Goal: Task Accomplishment & Management: Use online tool/utility

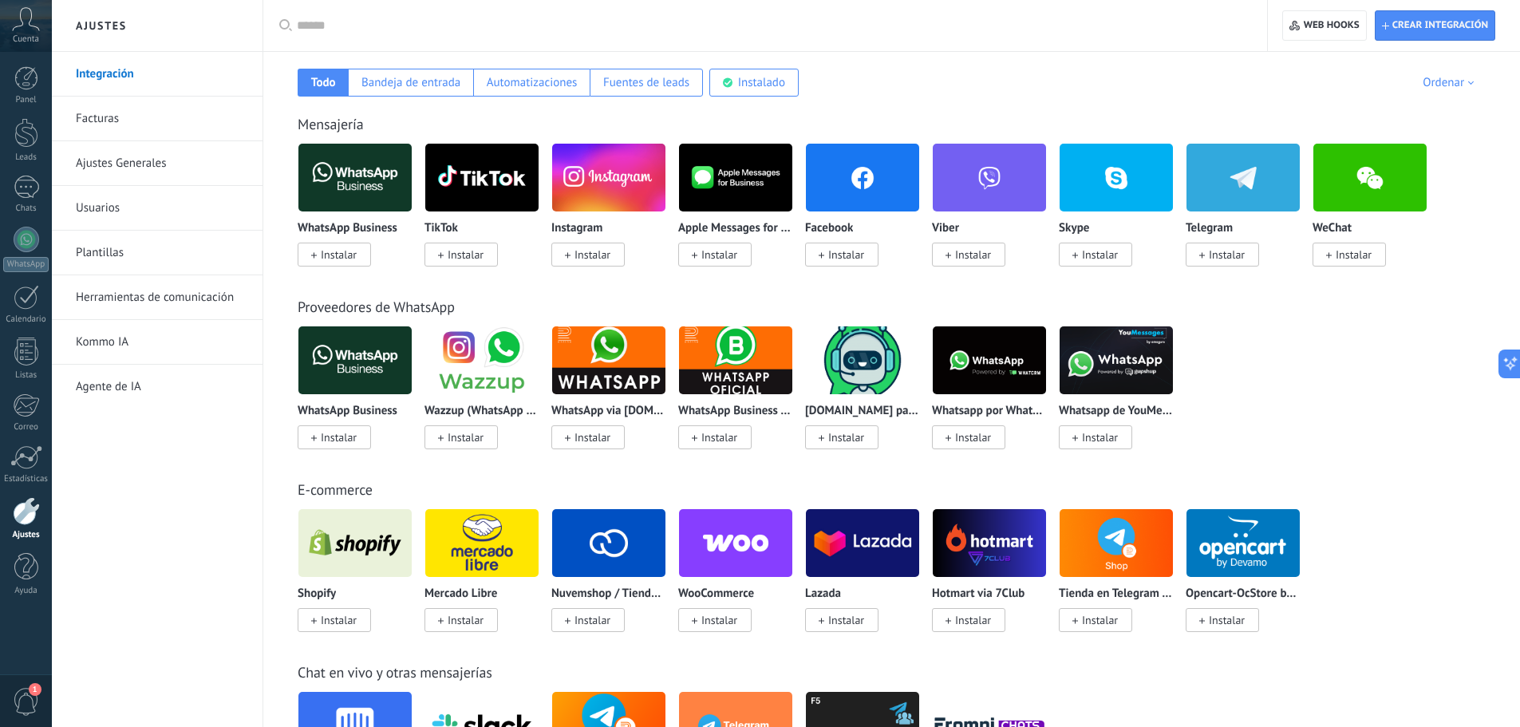
click at [328, 254] on span "Instalar" at bounding box center [339, 254] width 36 height 14
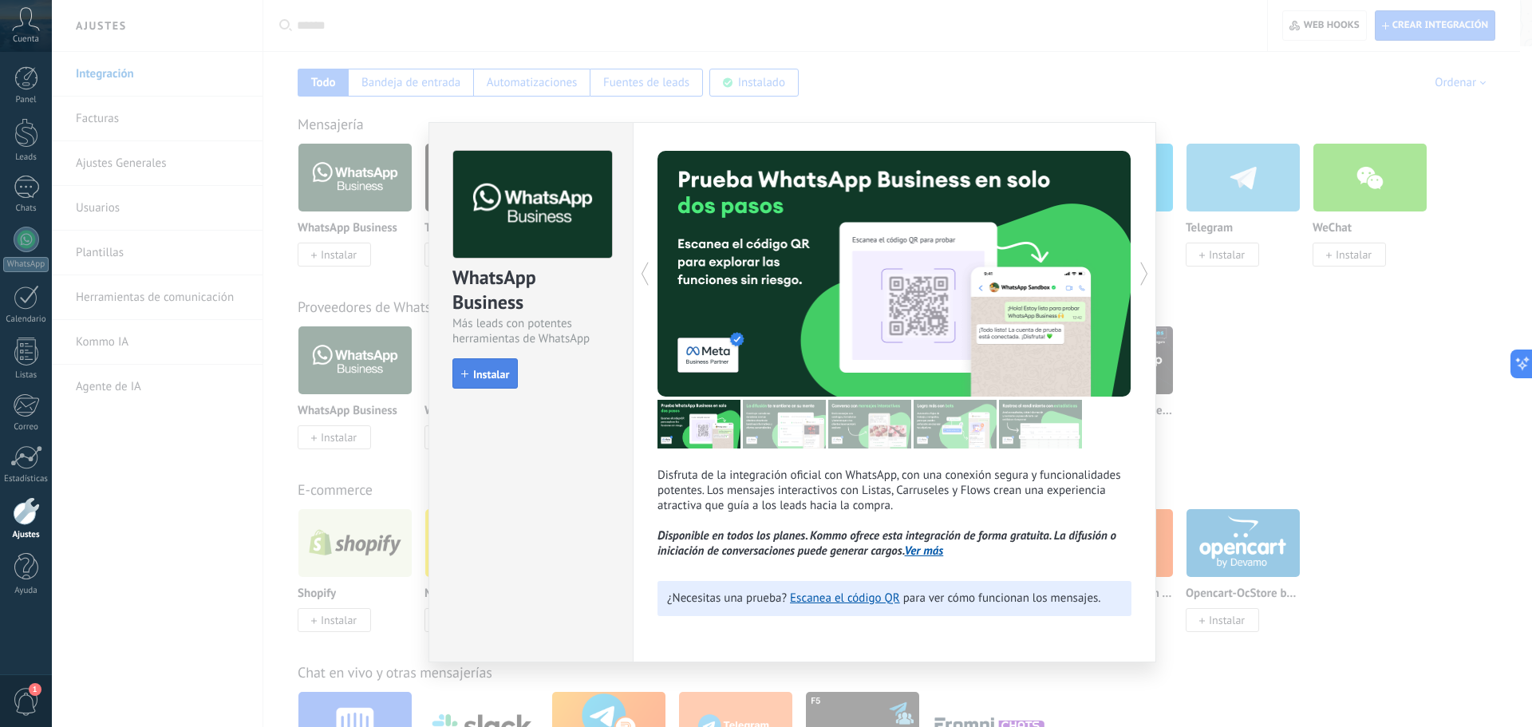
click at [491, 378] on span "Instalar" at bounding box center [491, 374] width 36 height 11
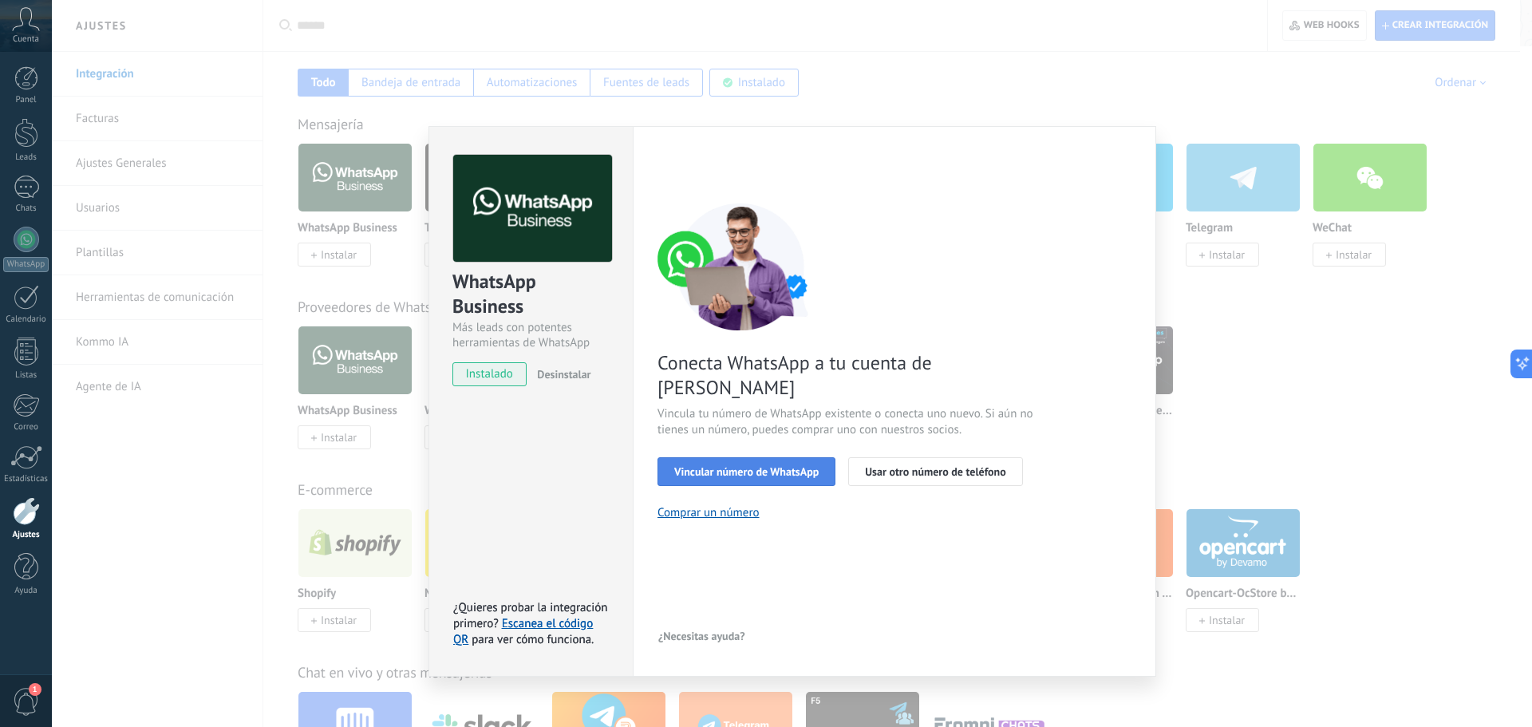
click at [776, 466] on span "Vincular número de WhatsApp" at bounding box center [746, 471] width 144 height 11
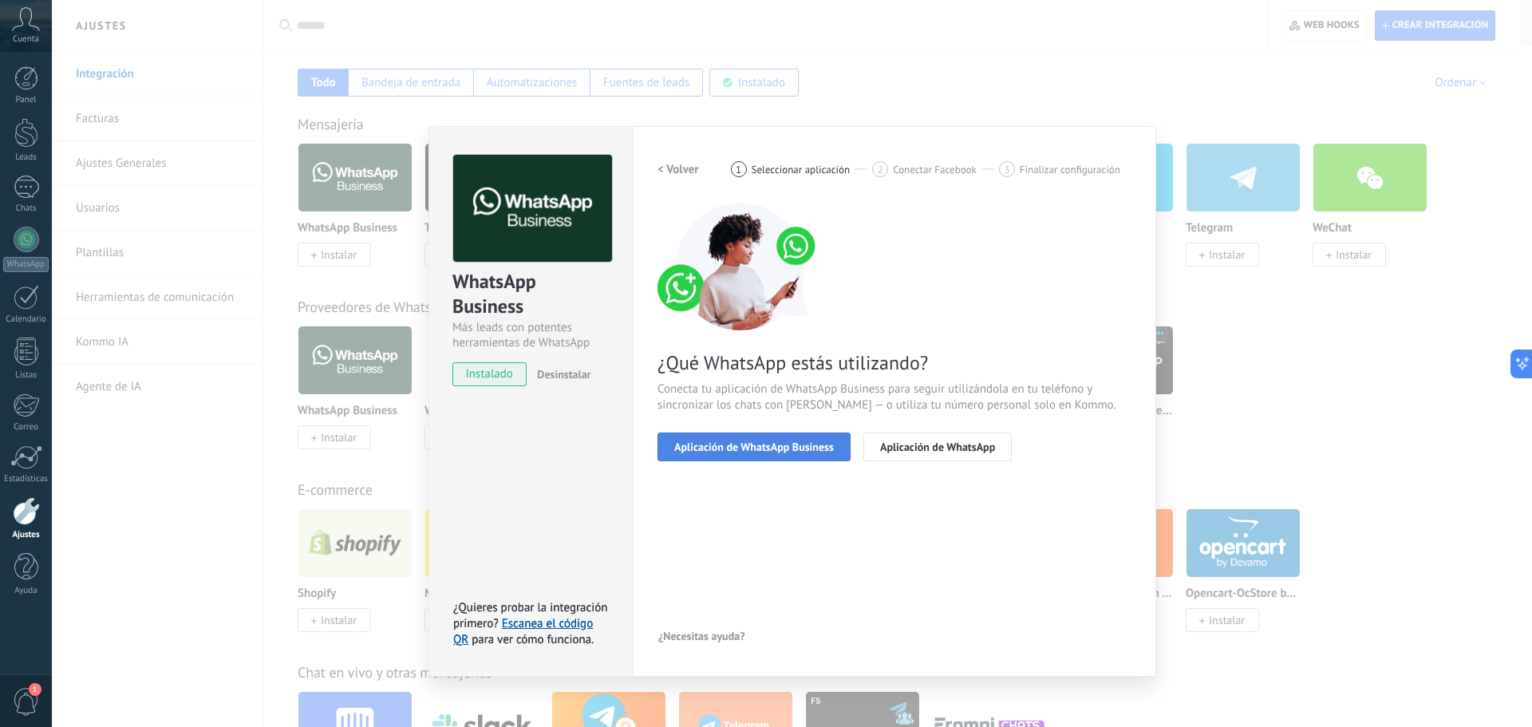
click at [820, 452] on span "Aplicación de WhatsApp Business" at bounding box center [754, 446] width 160 height 11
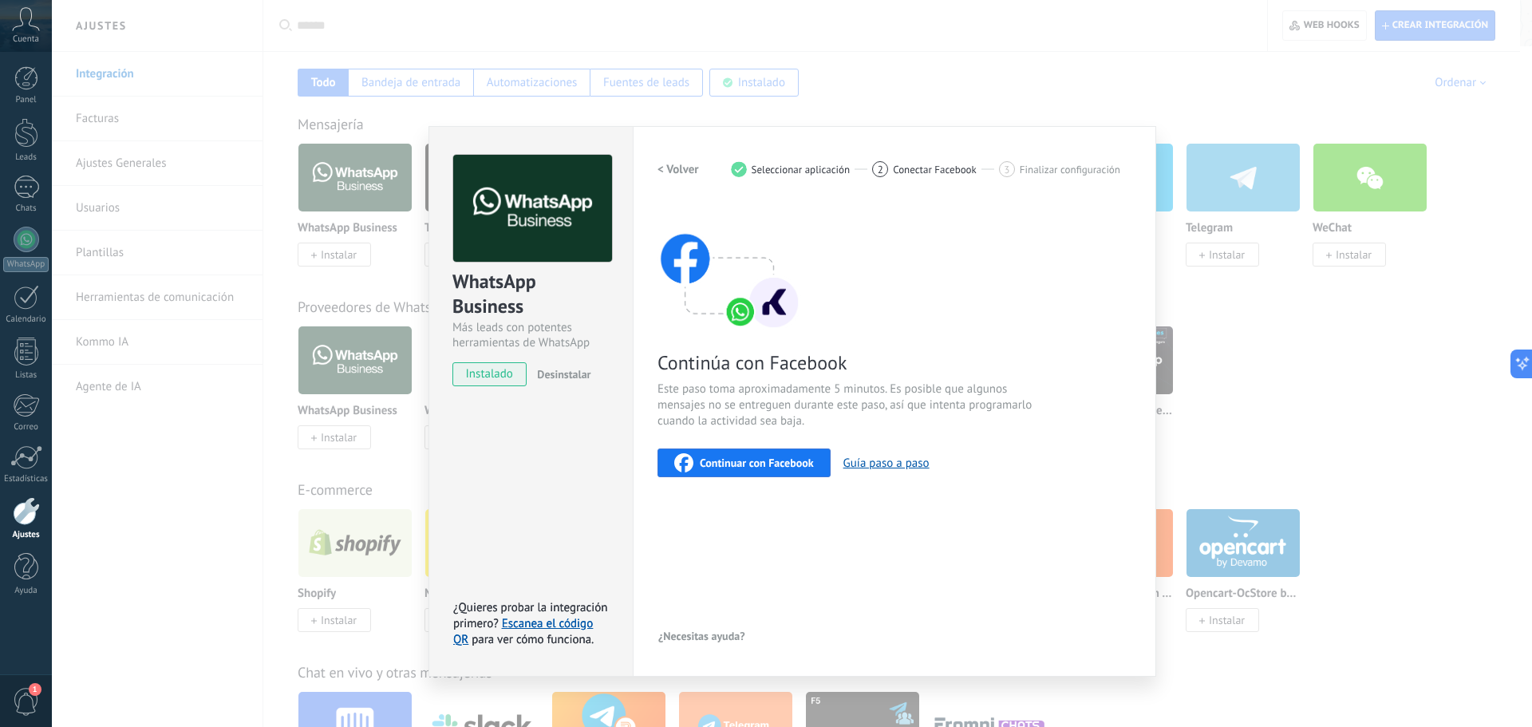
click at [799, 459] on span "Continuar con Facebook" at bounding box center [757, 462] width 114 height 11
click at [765, 463] on span "Continuar con Facebook" at bounding box center [757, 462] width 114 height 11
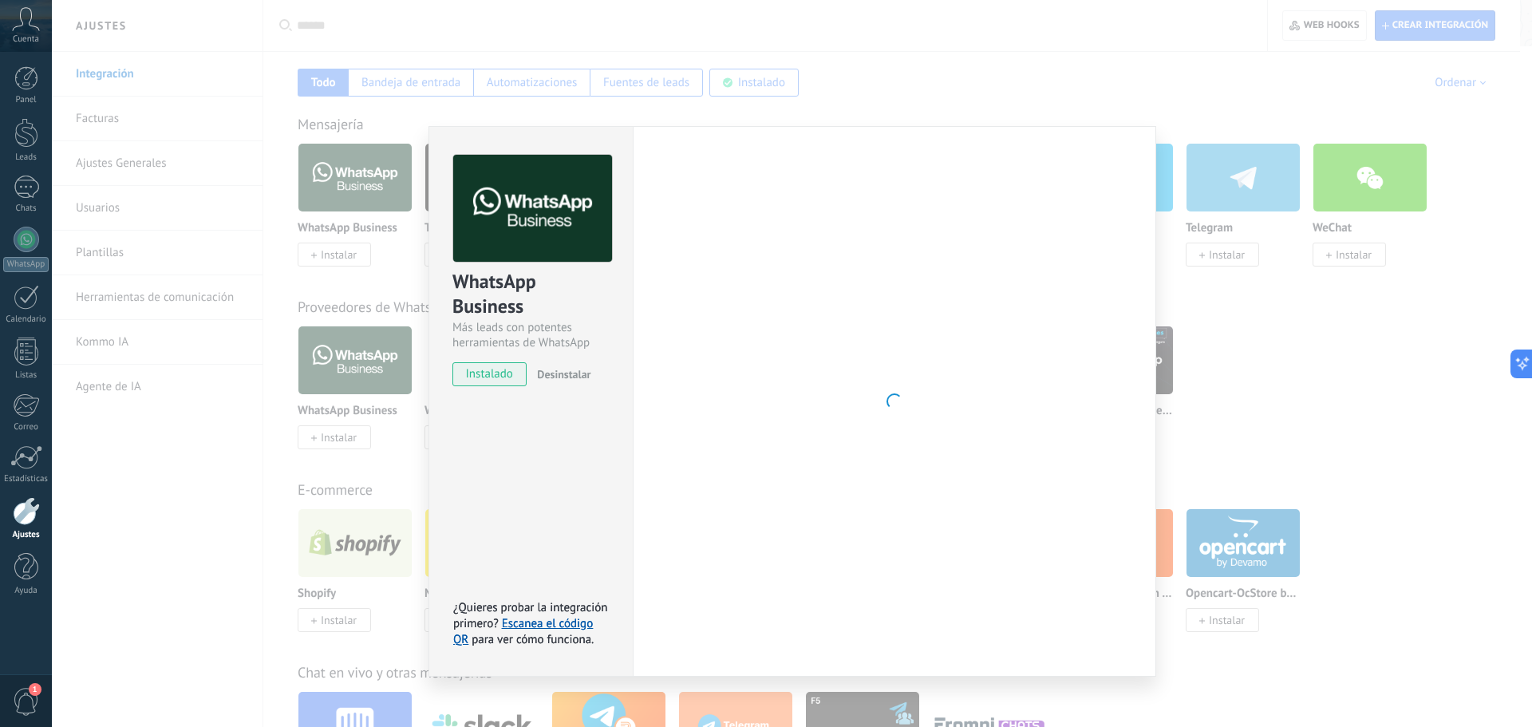
click at [1091, 67] on div "WhatsApp Business Más leads con potentes herramientas de WhatsApp instalado Des…" at bounding box center [792, 363] width 1480 height 727
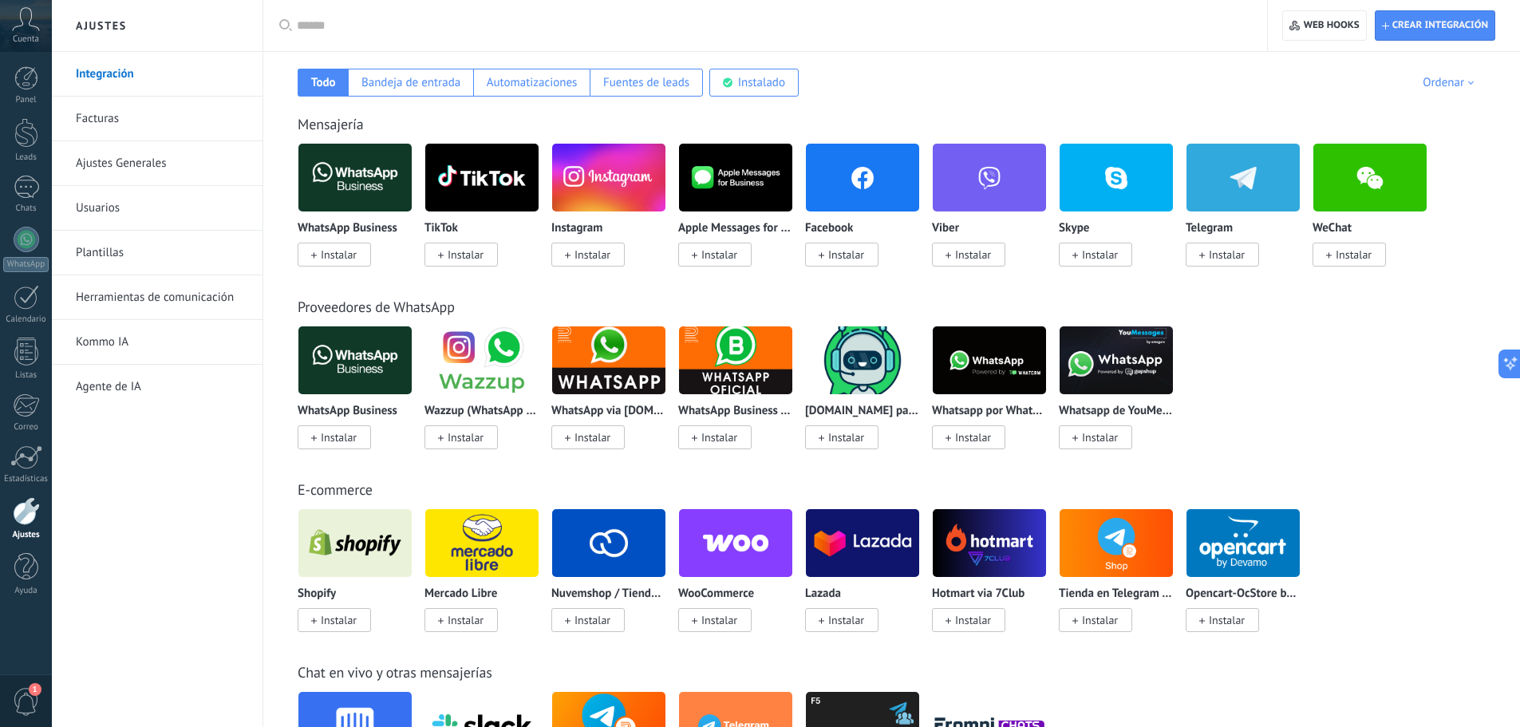
click at [345, 255] on span "Instalar" at bounding box center [339, 254] width 36 height 14
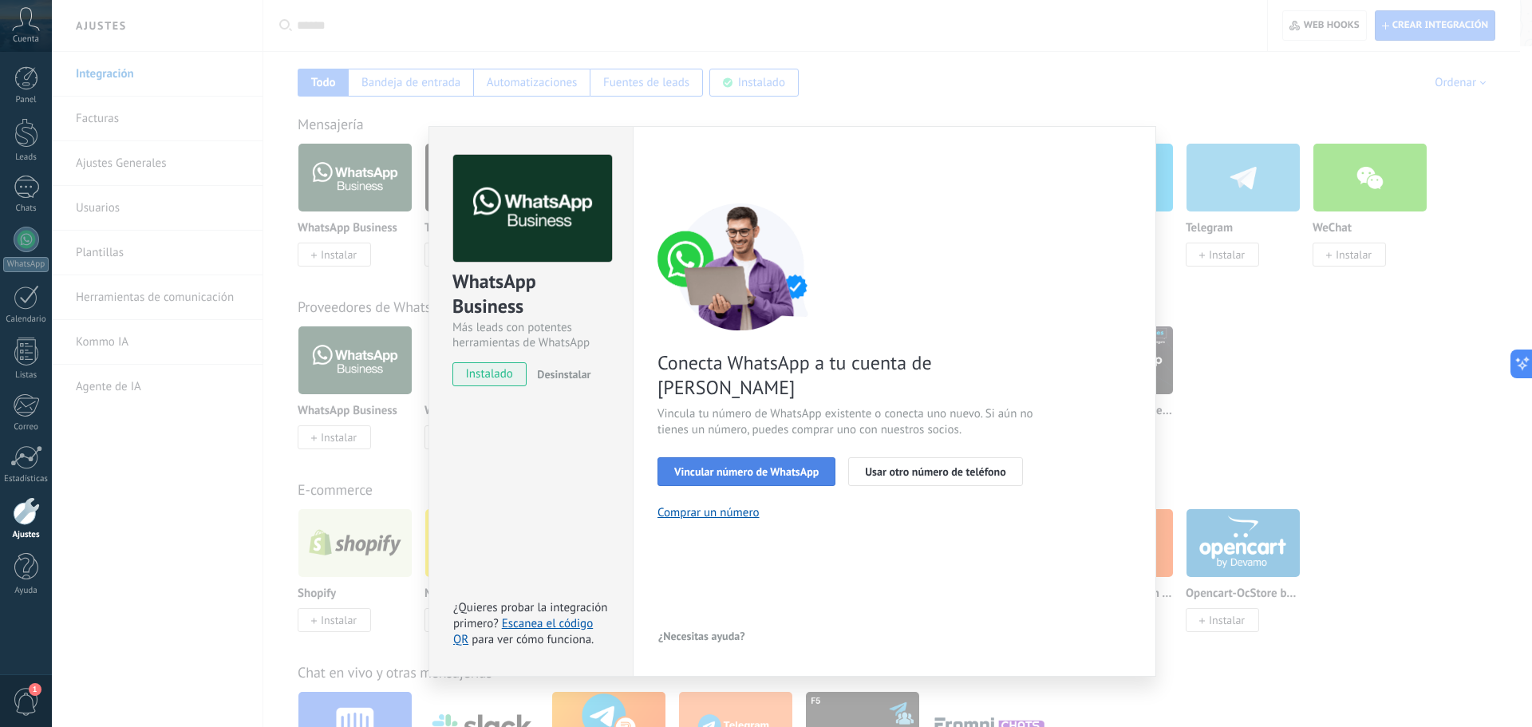
click at [757, 466] on span "Vincular número de WhatsApp" at bounding box center [746, 471] width 144 height 11
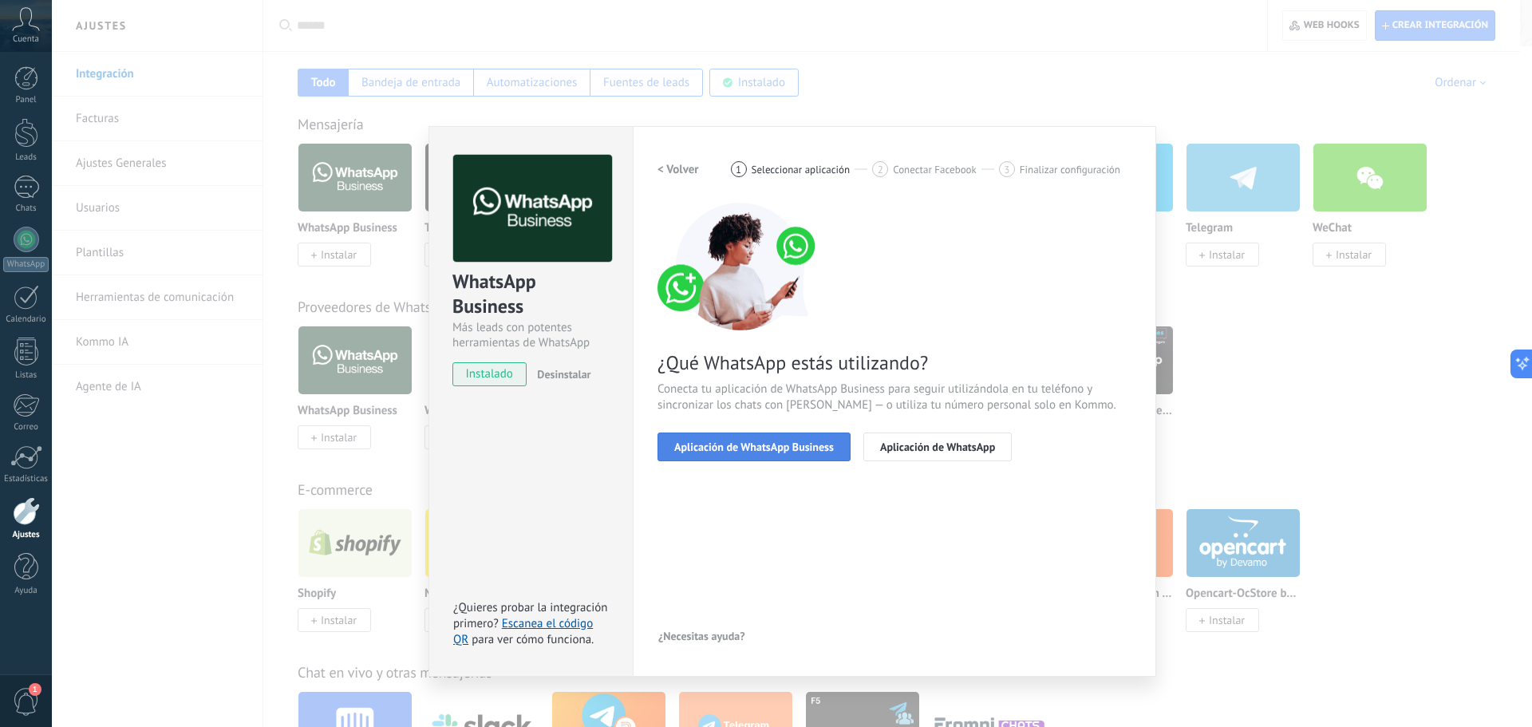
click at [772, 446] on span "Aplicación de WhatsApp Business" at bounding box center [754, 446] width 160 height 11
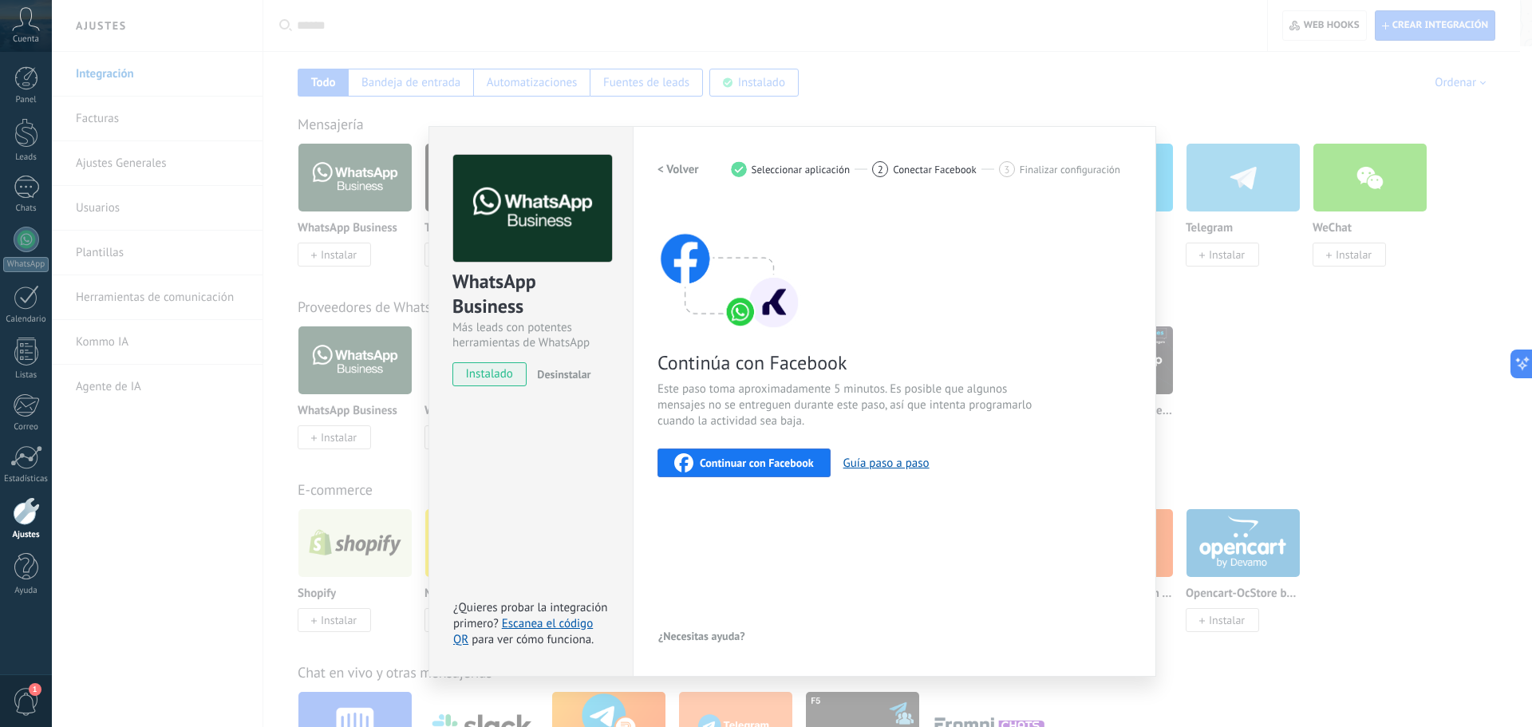
click at [748, 468] on span "Continuar con Facebook" at bounding box center [757, 462] width 114 height 11
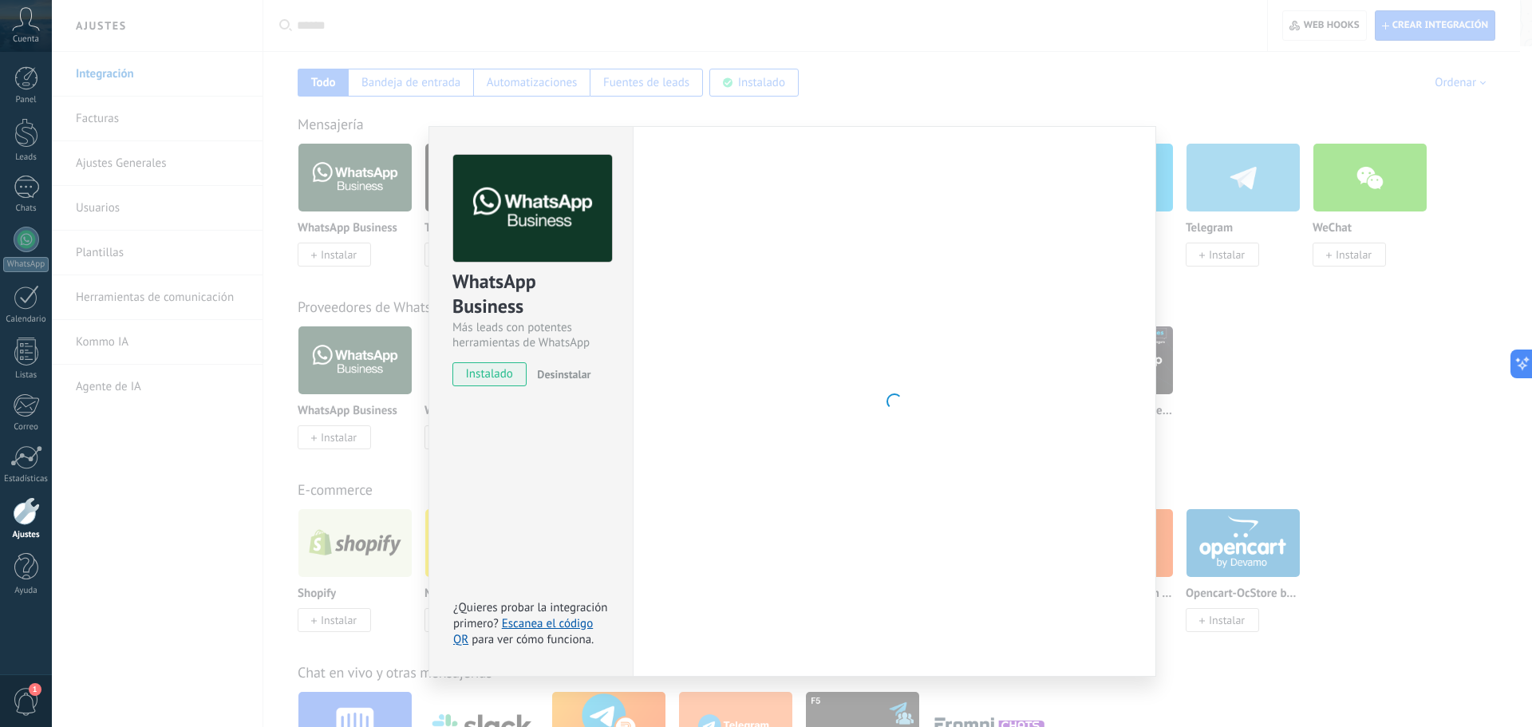
click at [912, 63] on div "WhatsApp Business Más leads con potentes herramientas de WhatsApp instalado Des…" at bounding box center [792, 363] width 1480 height 727
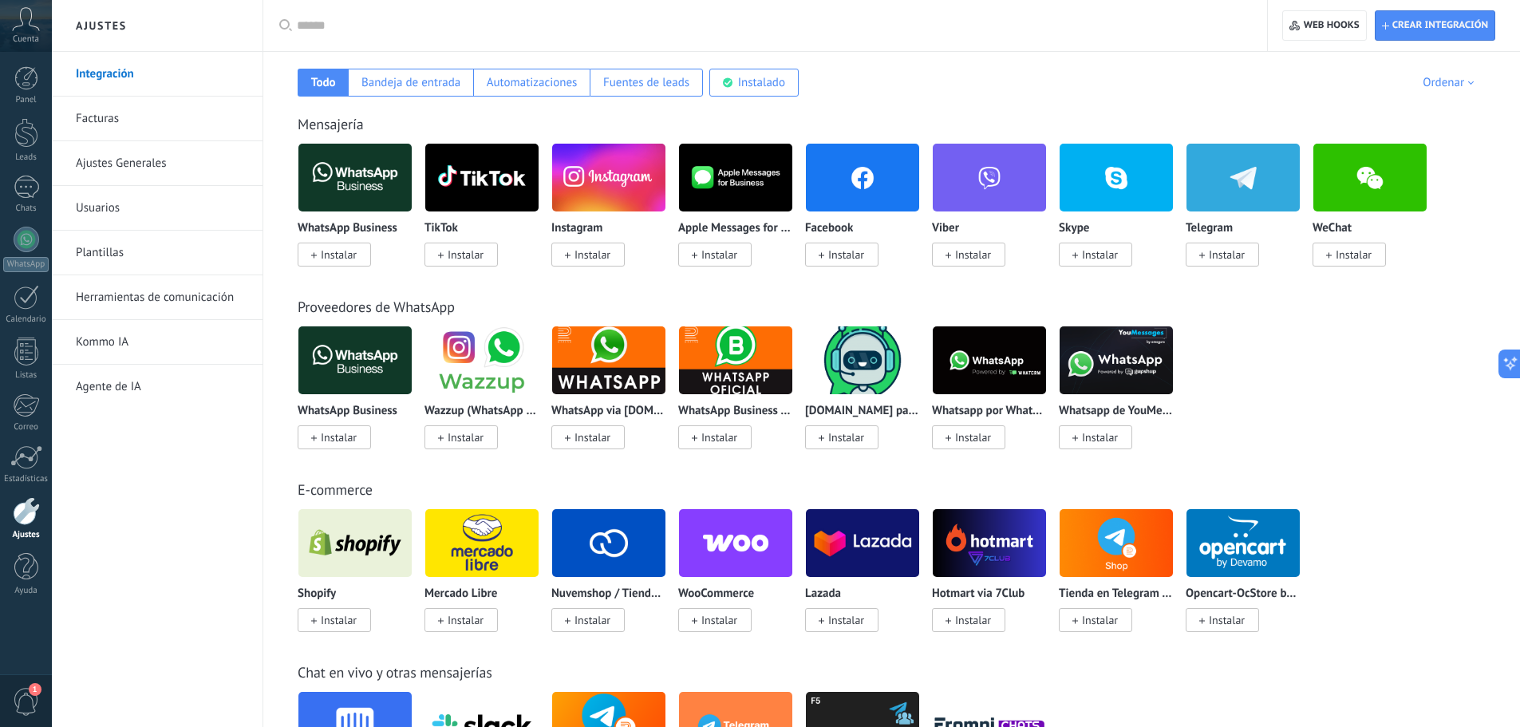
click at [340, 253] on span "Instalar" at bounding box center [339, 254] width 36 height 14
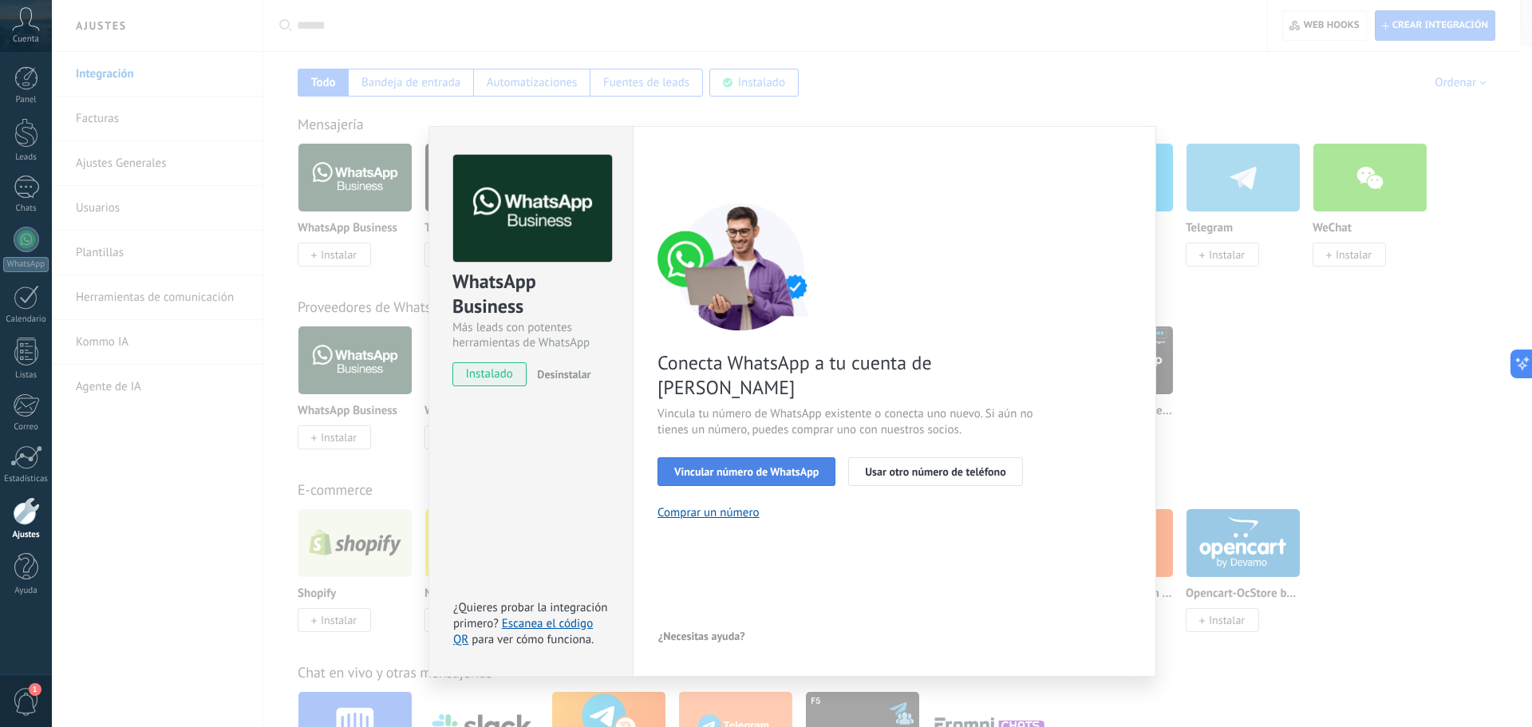
click at [736, 466] on span "Vincular número de WhatsApp" at bounding box center [746, 471] width 144 height 11
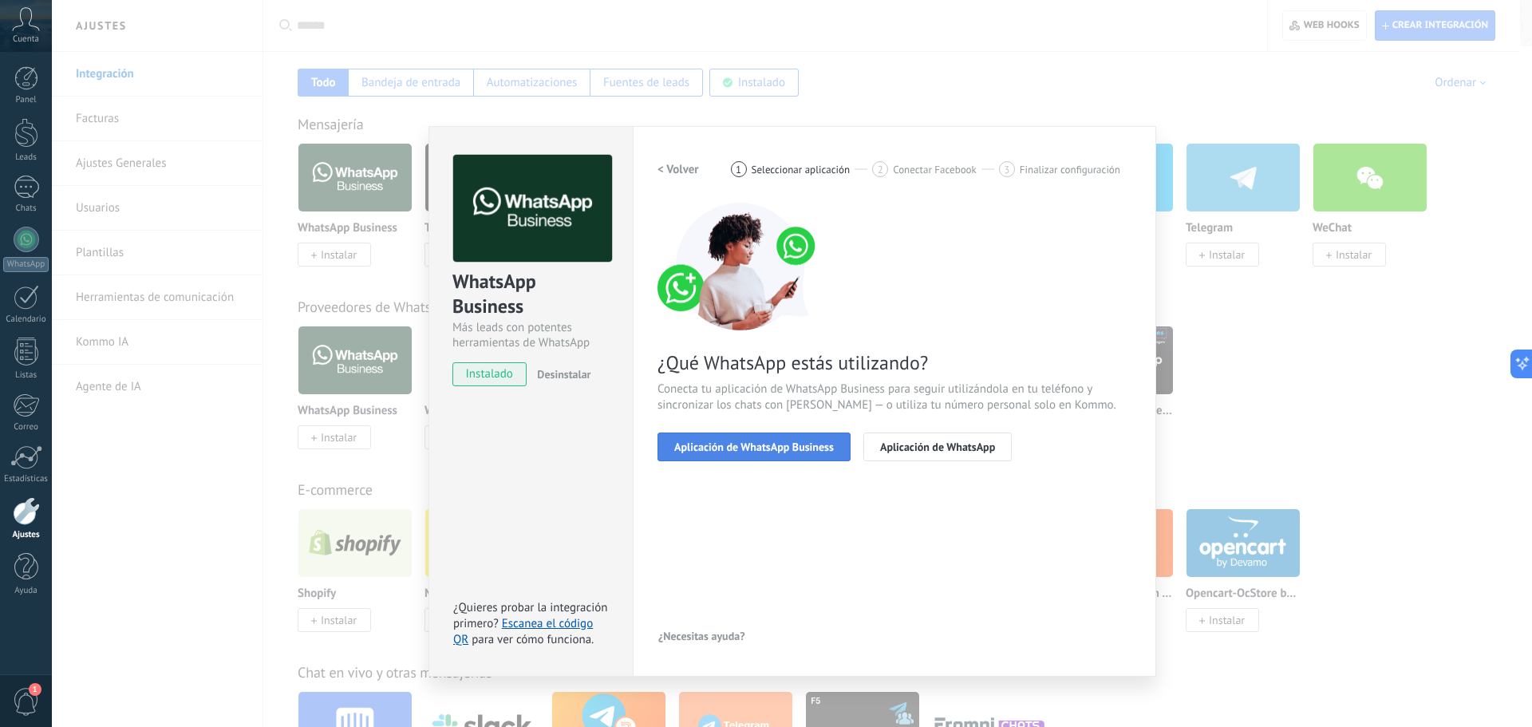
click at [765, 451] on span "Aplicación de WhatsApp Business" at bounding box center [754, 446] width 160 height 11
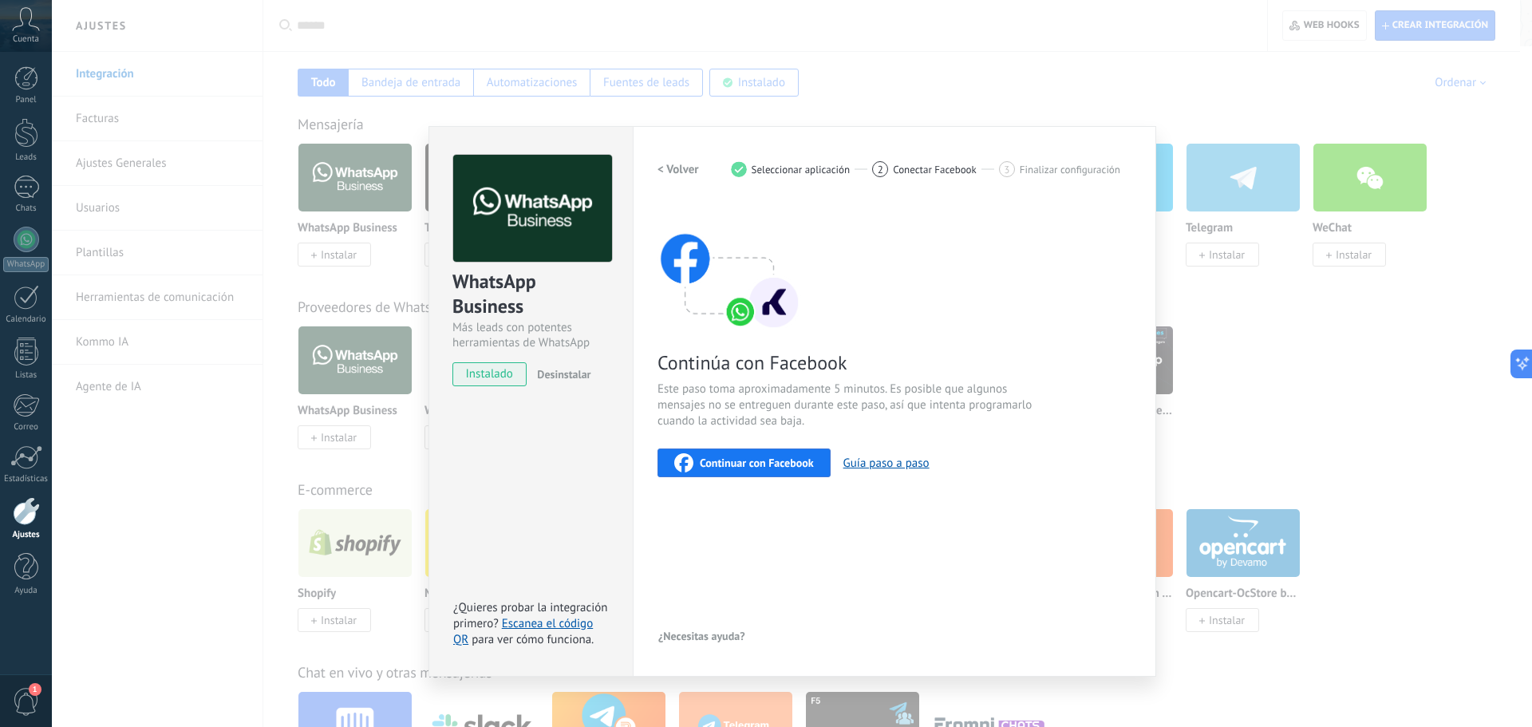
click at [769, 453] on div "Continuar con Facebook" at bounding box center [744, 462] width 140 height 19
click at [870, 459] on button "Guía paso a paso" at bounding box center [887, 463] width 86 height 15
click at [751, 458] on span "Continuar con Facebook" at bounding box center [757, 462] width 114 height 11
click at [252, 476] on div "WhatsApp Business Más leads con potentes herramientas de WhatsApp instalado Des…" at bounding box center [792, 363] width 1480 height 727
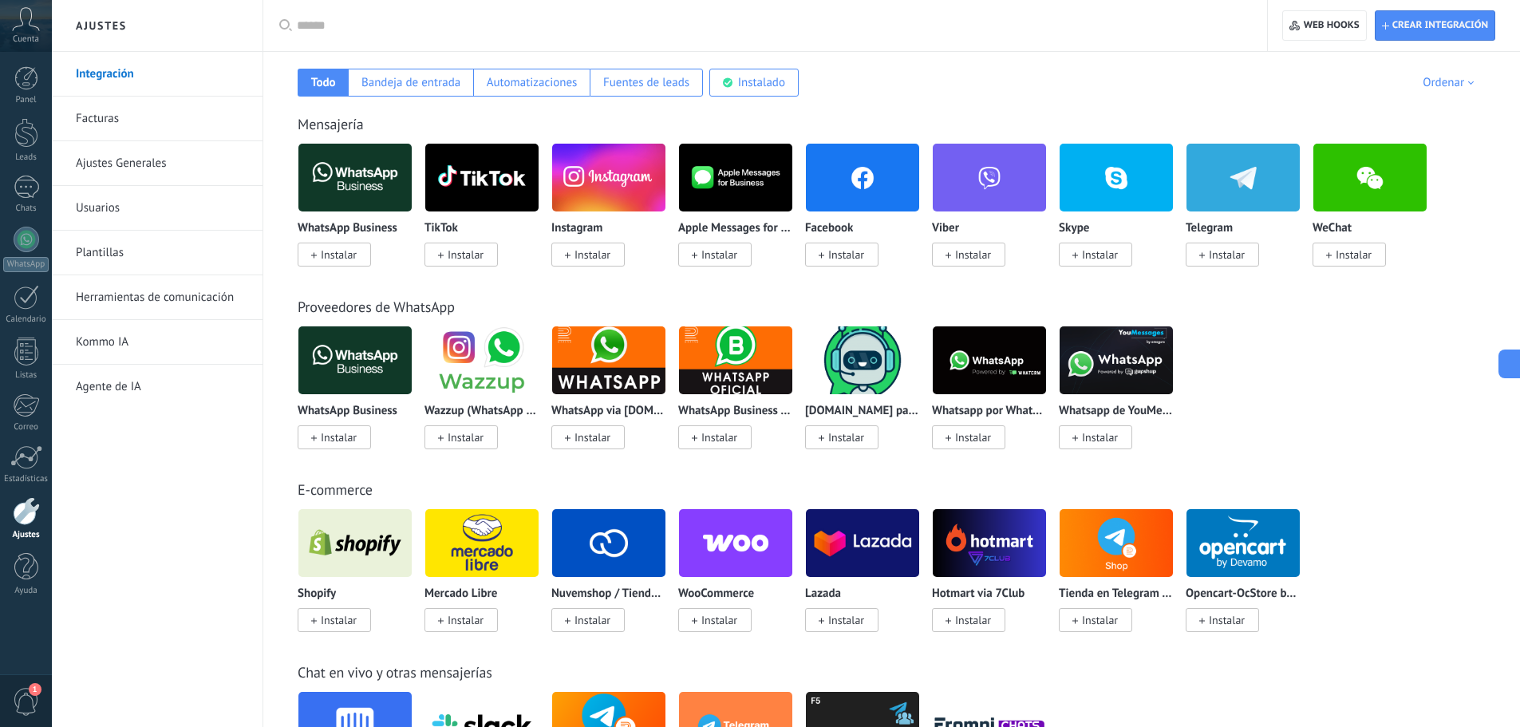
click at [338, 261] on span "Instalar" at bounding box center [339, 254] width 36 height 14
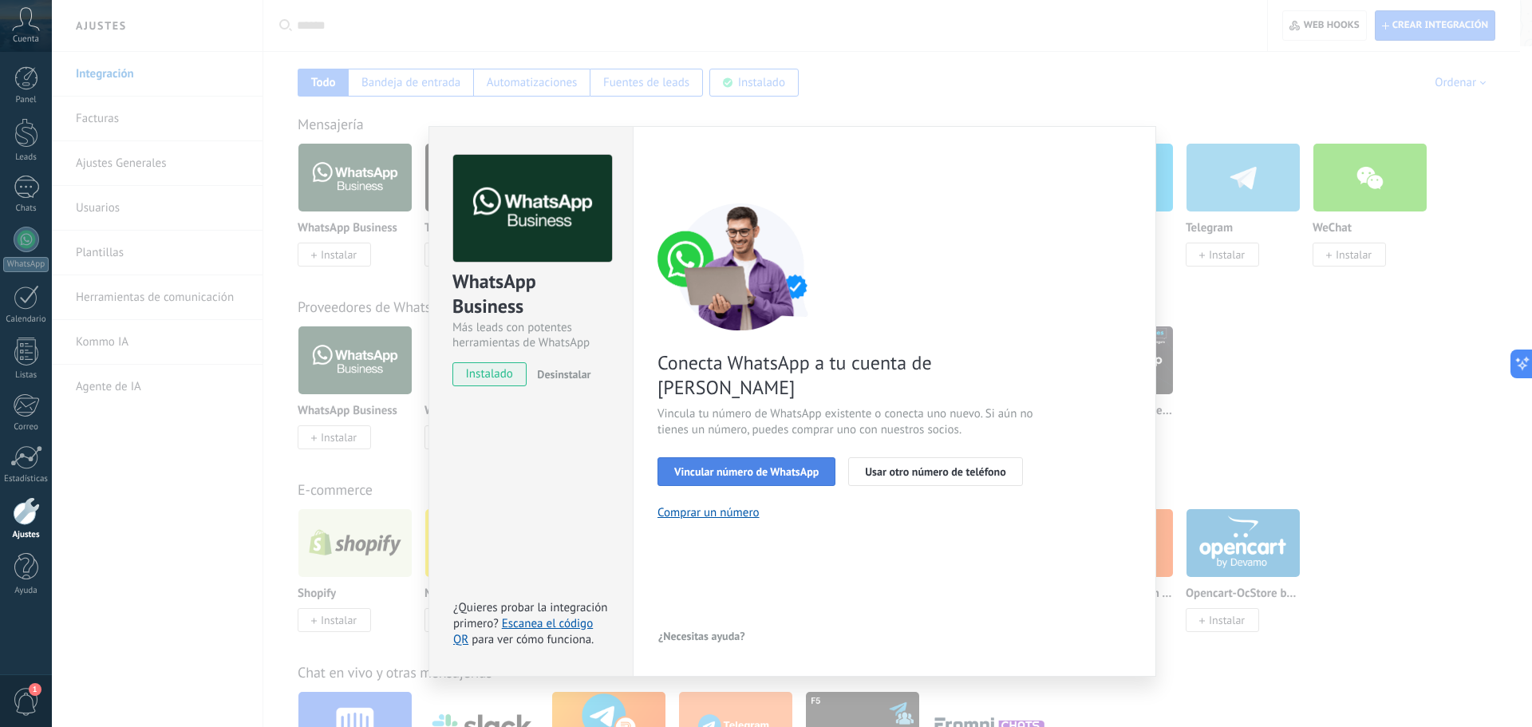
click at [773, 457] on button "Vincular número de WhatsApp" at bounding box center [747, 471] width 178 height 29
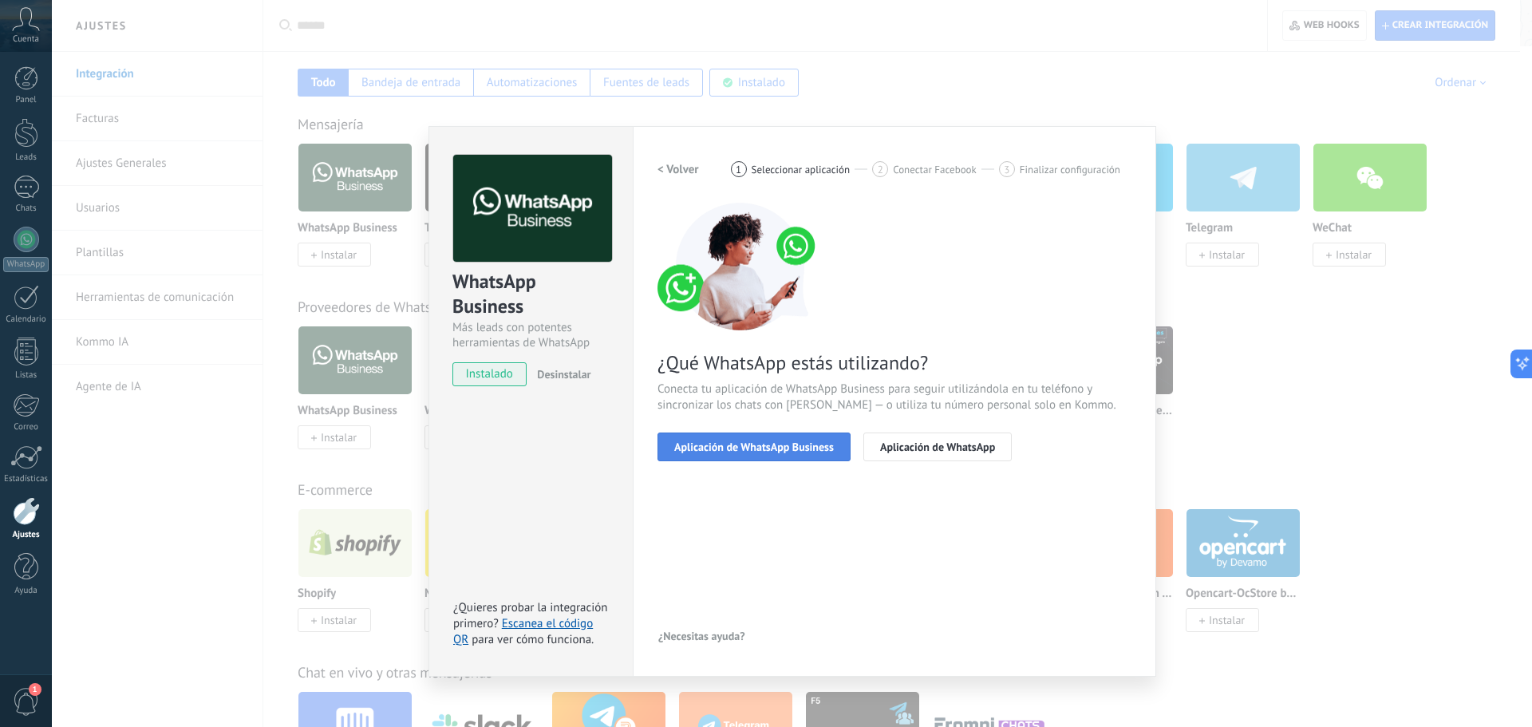
click at [773, 446] on span "Aplicación de WhatsApp Business" at bounding box center [754, 446] width 160 height 11
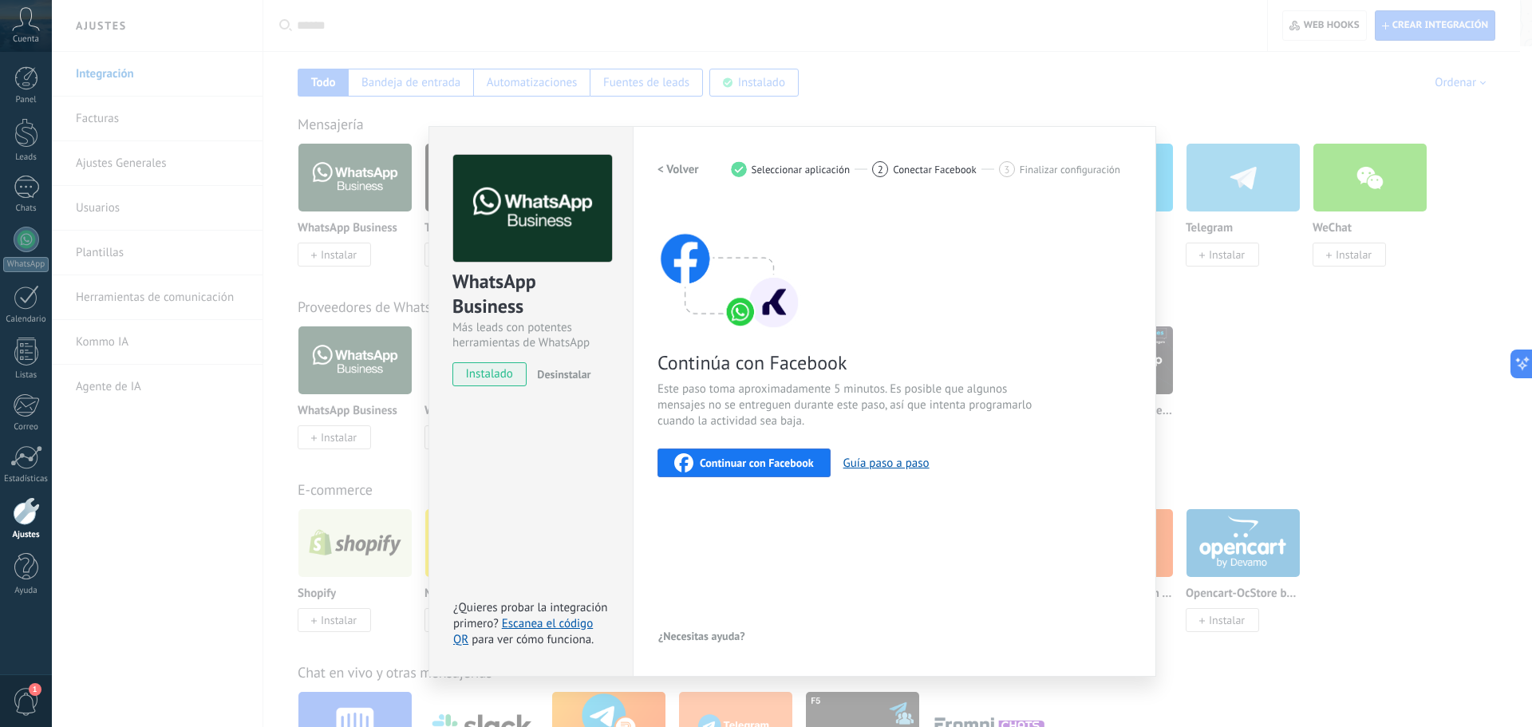
click at [773, 467] on span "Continuar con Facebook" at bounding box center [757, 462] width 114 height 11
click at [1433, 402] on div "WhatsApp Business Más leads con potentes herramientas de WhatsApp instalado Des…" at bounding box center [792, 363] width 1480 height 727
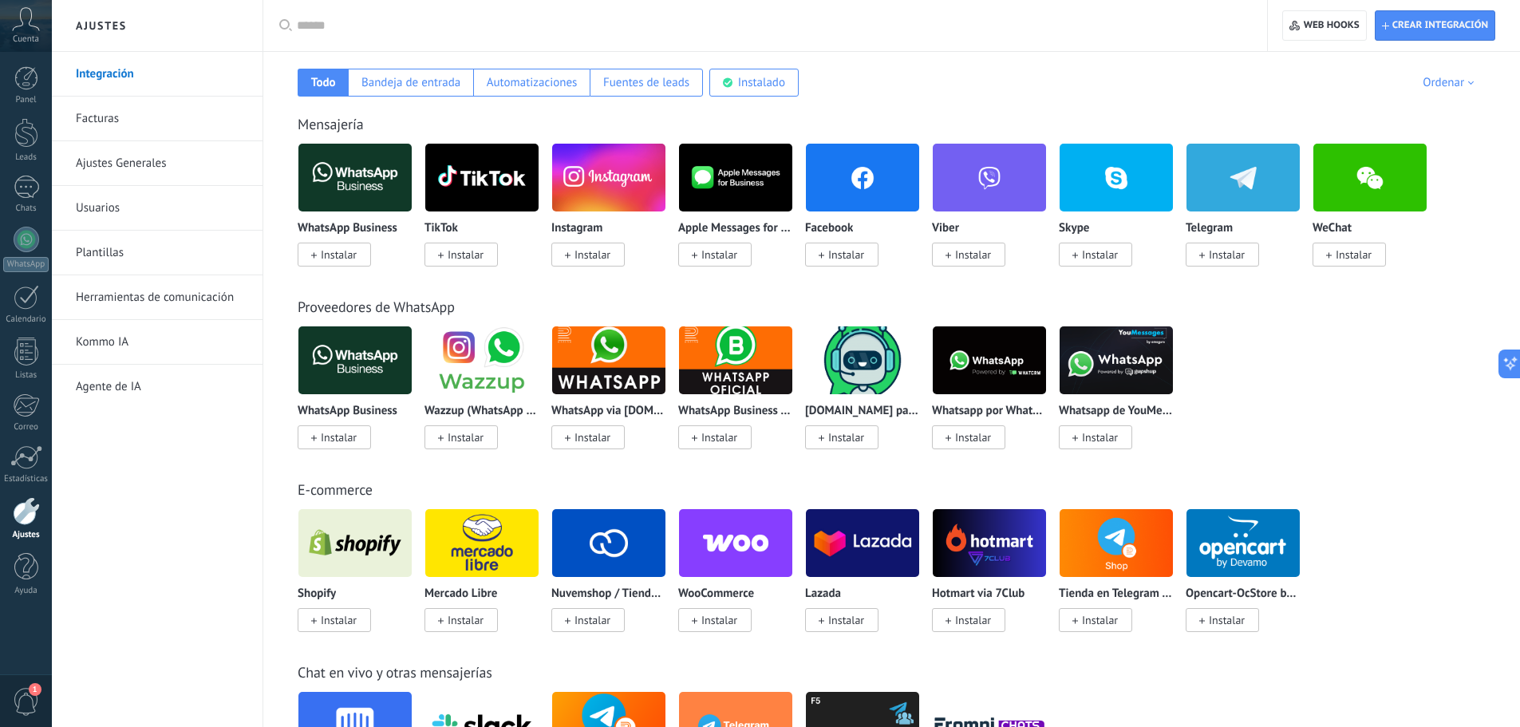
click at [461, 254] on span "Instalar" at bounding box center [466, 254] width 36 height 14
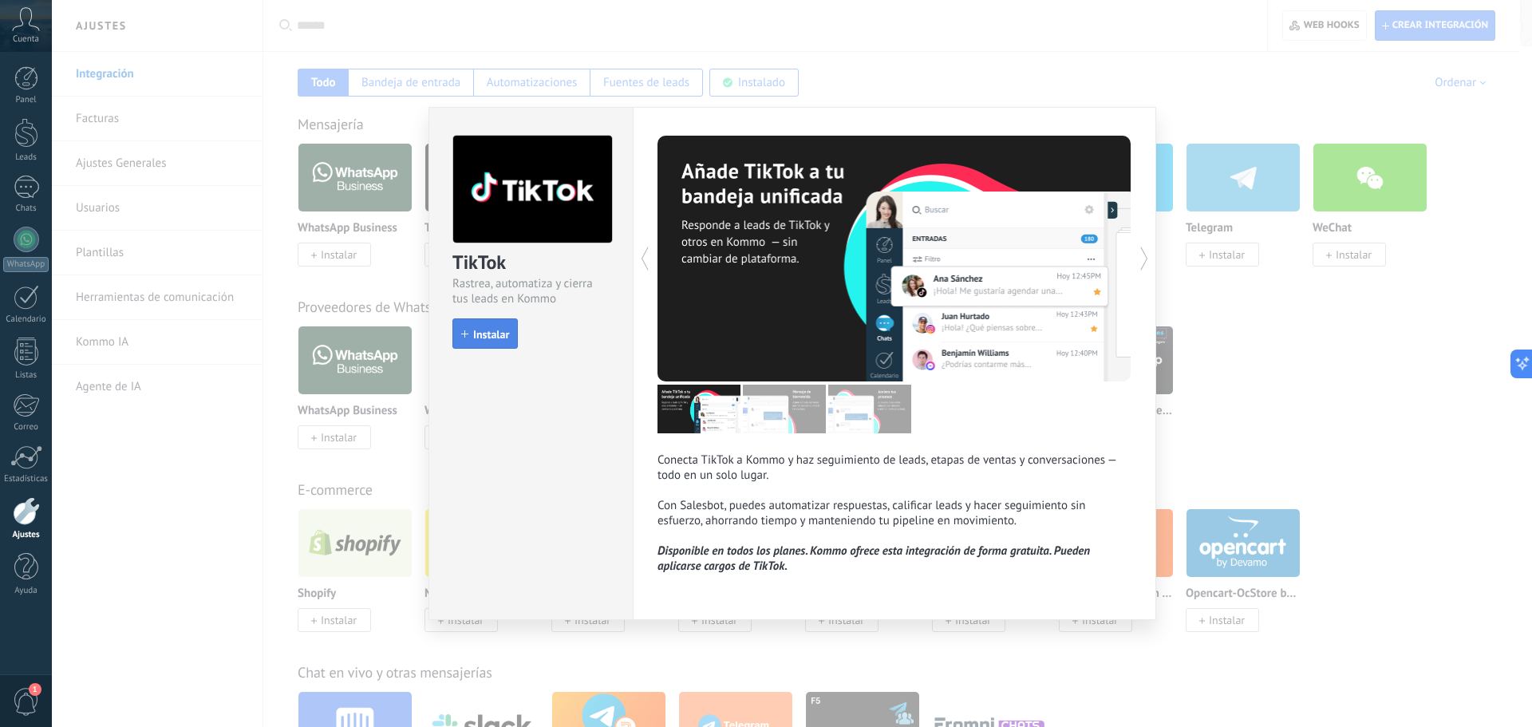
click at [496, 338] on span "Instalar" at bounding box center [491, 334] width 36 height 11
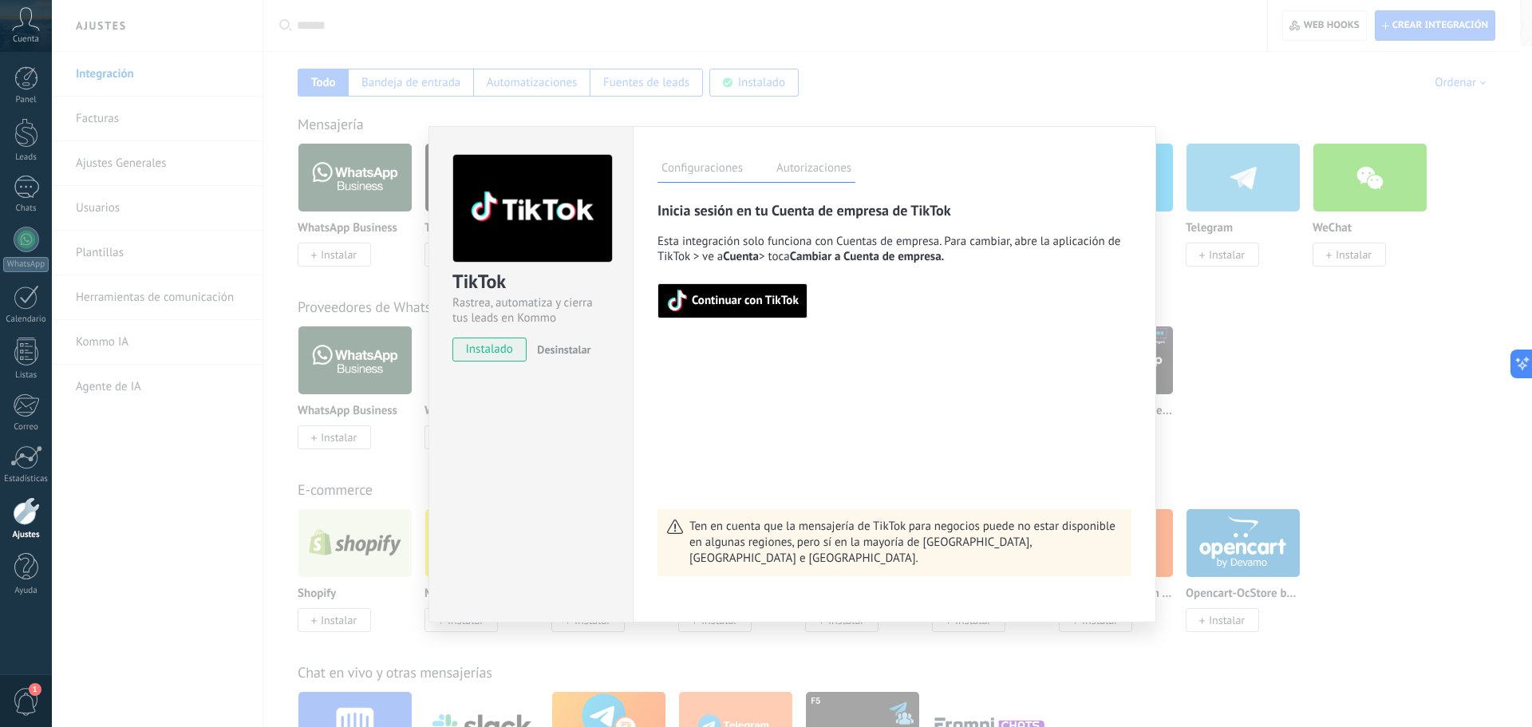
click at [768, 298] on span "Continuar con TikTok" at bounding box center [745, 300] width 107 height 11
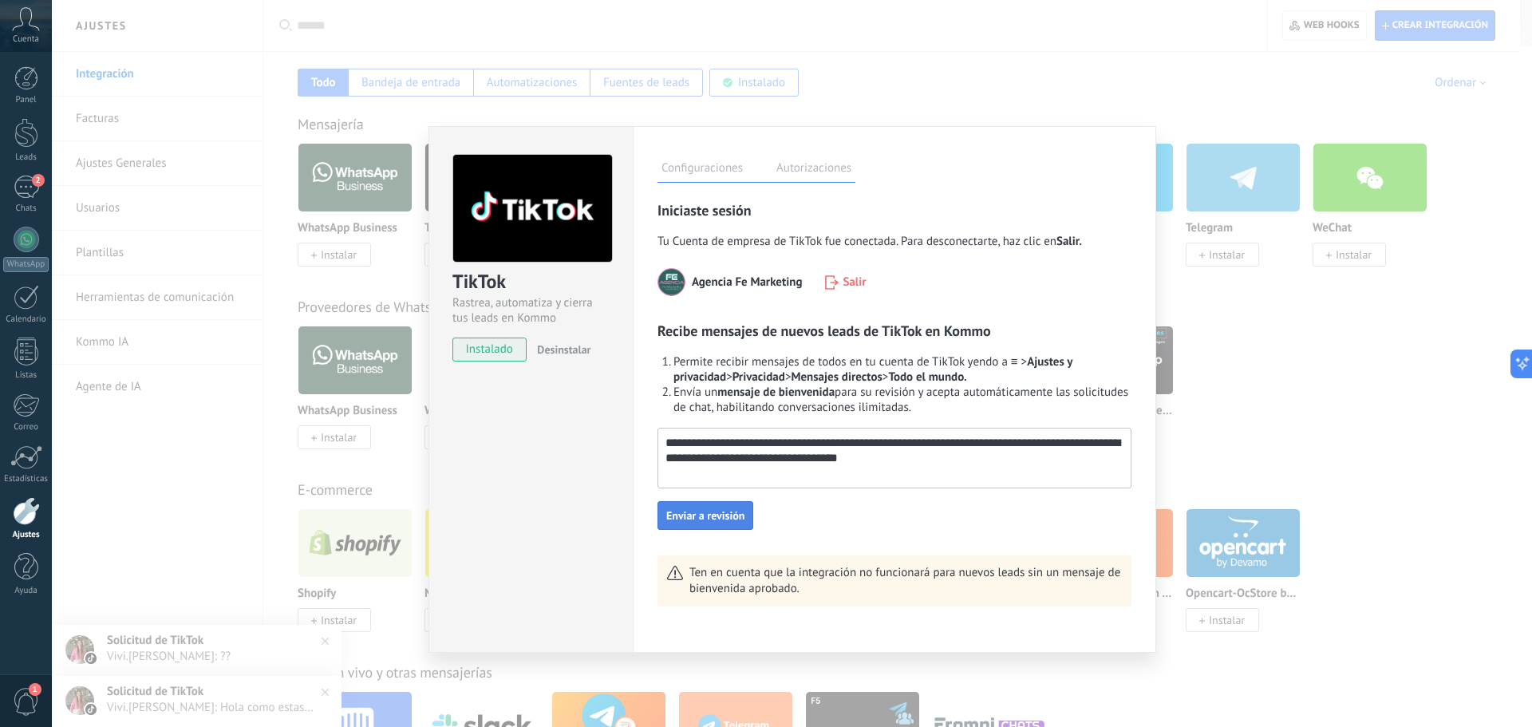
click at [727, 506] on button "Enviar a revisión" at bounding box center [706, 515] width 96 height 29
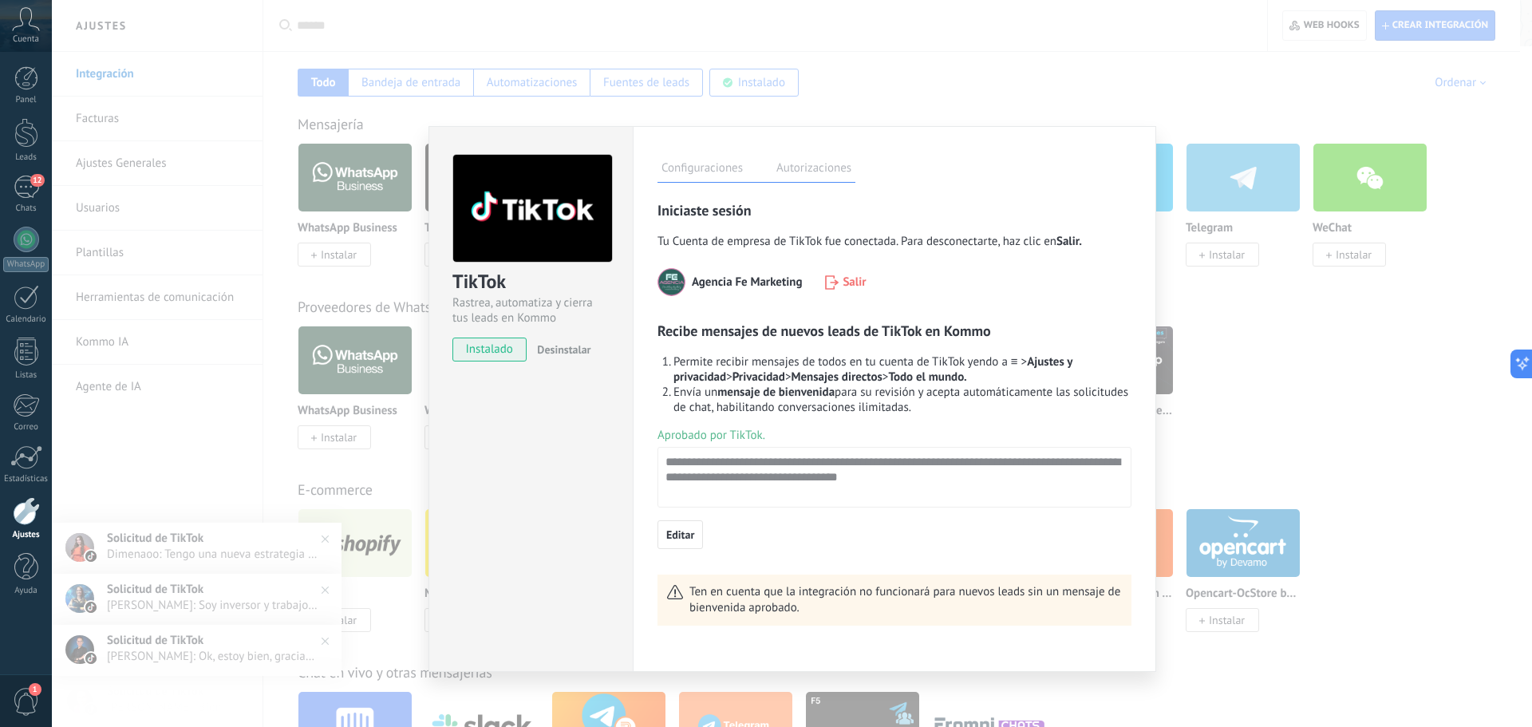
click at [358, 279] on div "TikTok Rastrea, automatiza y cierra tus leads en Kommo instalado Desinstalar Co…" at bounding box center [792, 363] width 1480 height 727
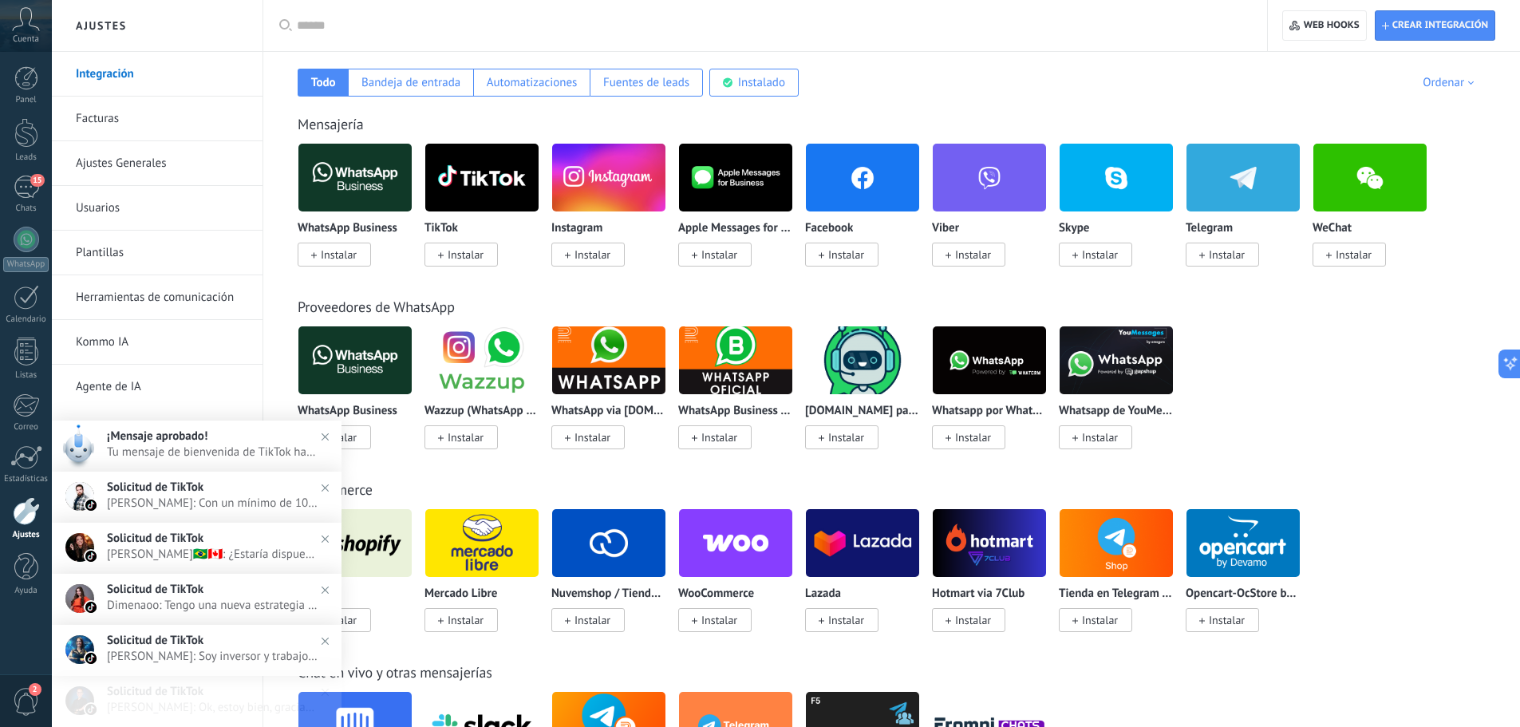
click at [596, 253] on span "Instalar" at bounding box center [593, 254] width 36 height 14
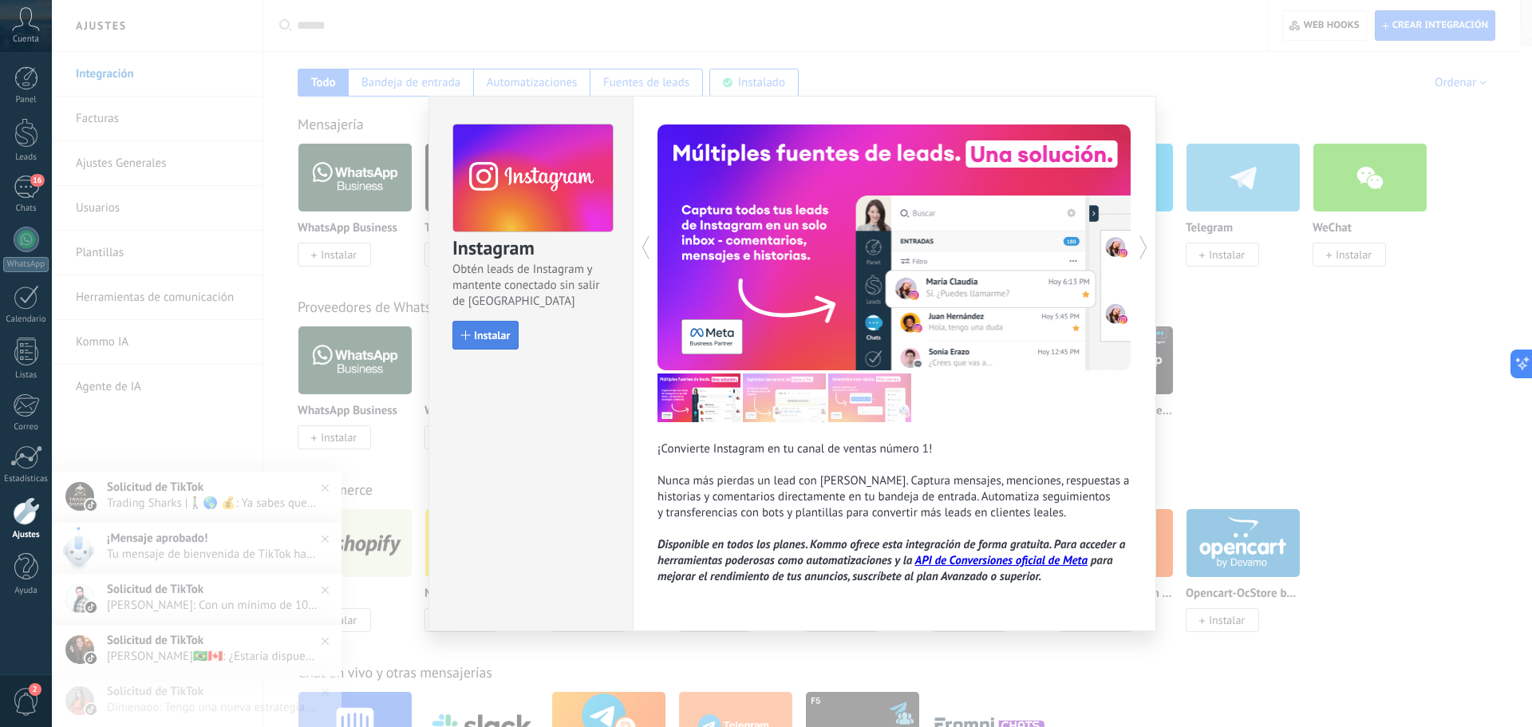
click at [504, 335] on span "Instalar" at bounding box center [492, 335] width 36 height 11
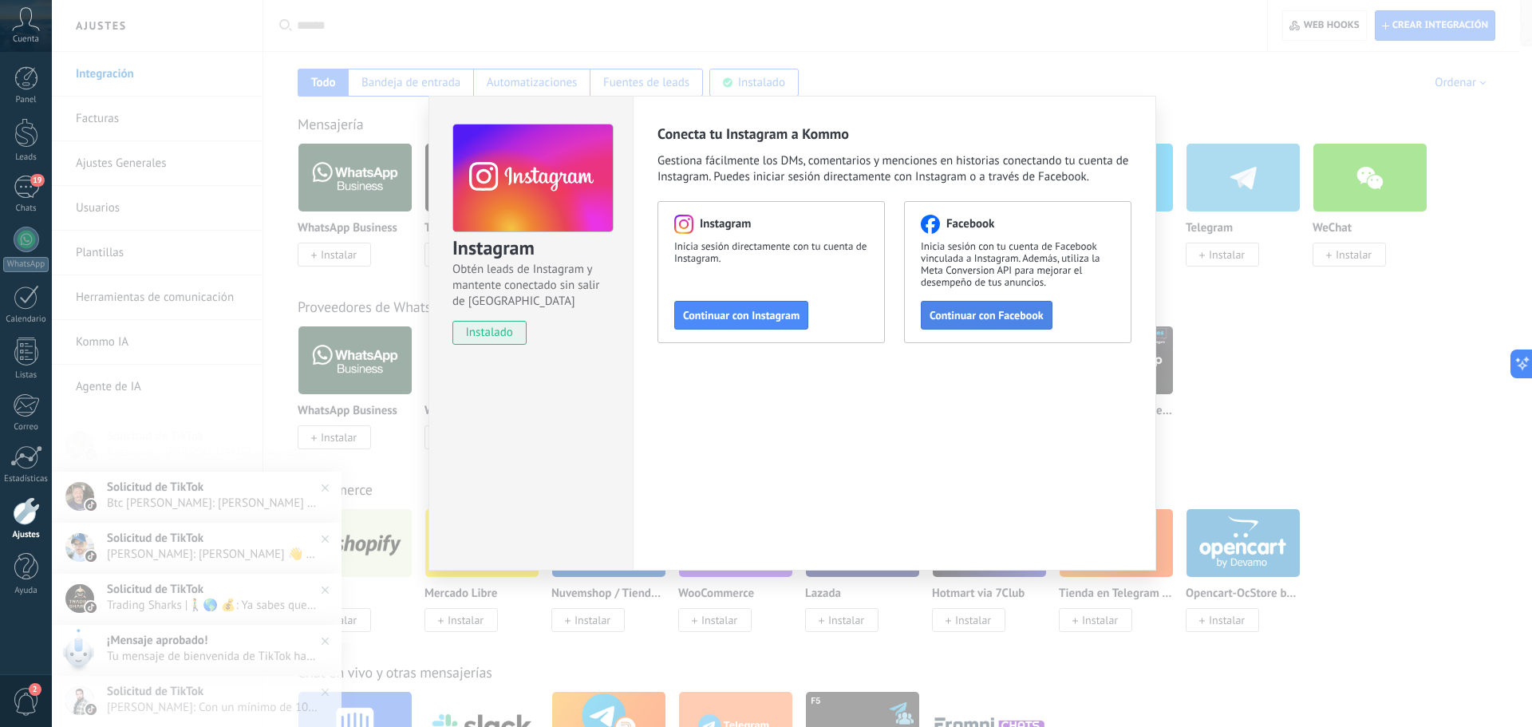
click at [983, 313] on span "Continuar con Facebook" at bounding box center [987, 315] width 114 height 11
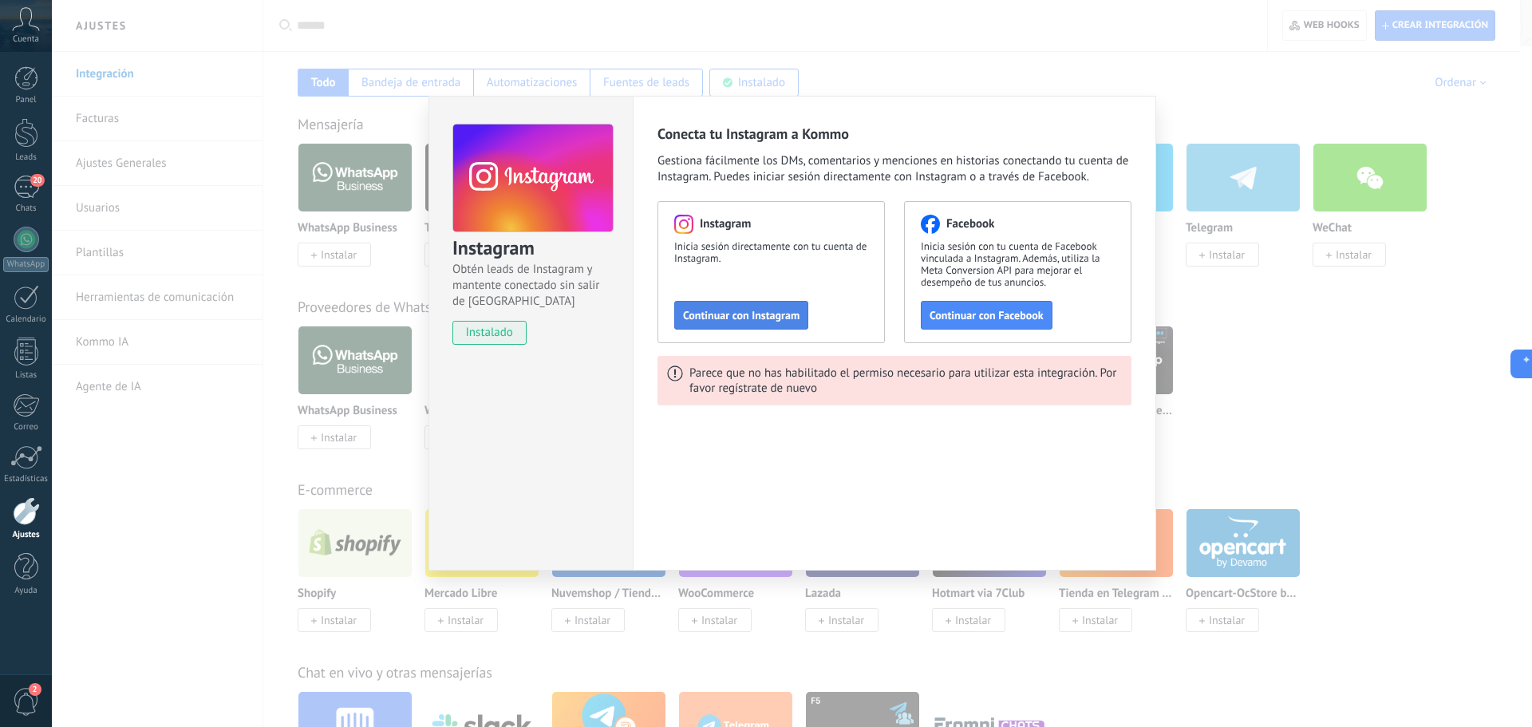
click at [733, 315] on span "Continuar con Instagram" at bounding box center [741, 315] width 117 height 11
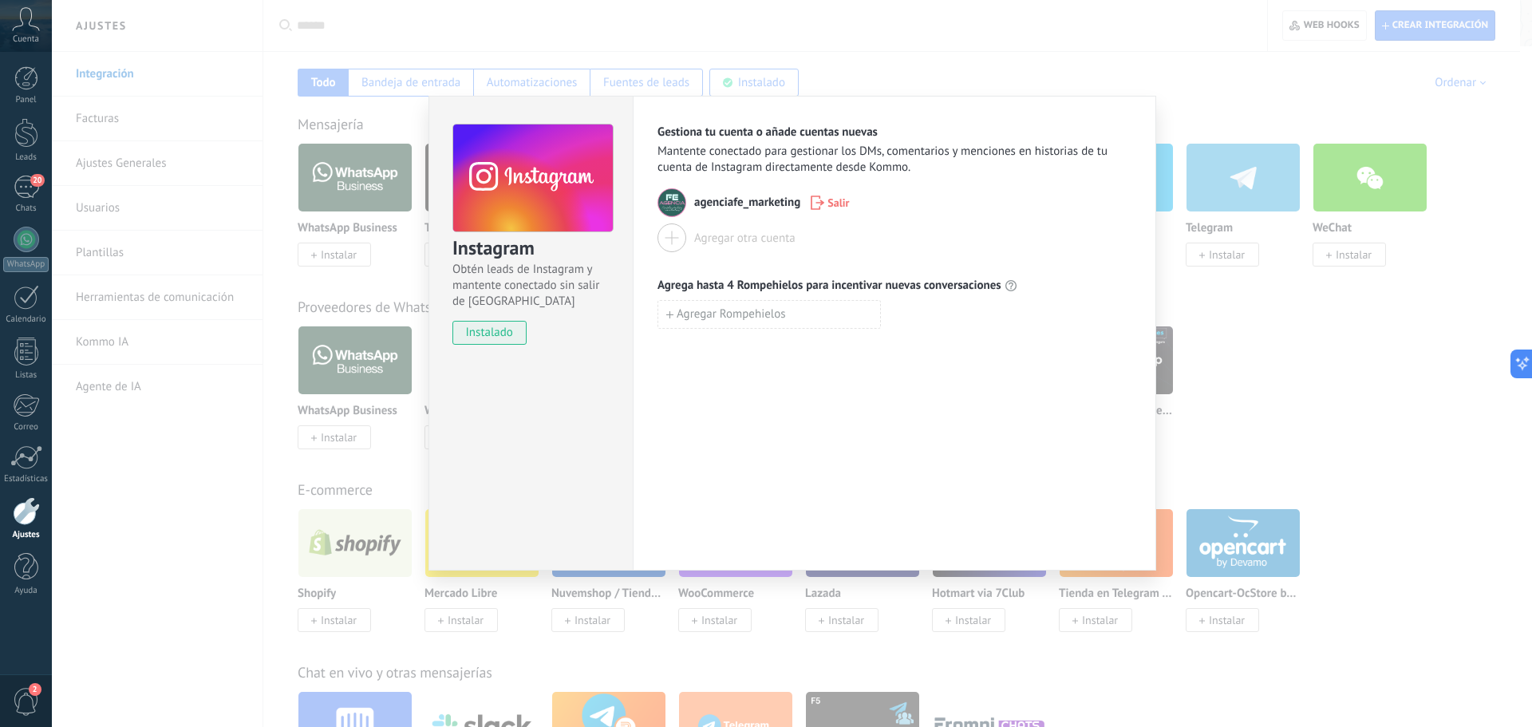
click at [973, 62] on div "Instagram Obtén leads de Instagram y mantente conectado sin salir de Kommo inst…" at bounding box center [792, 363] width 1480 height 727
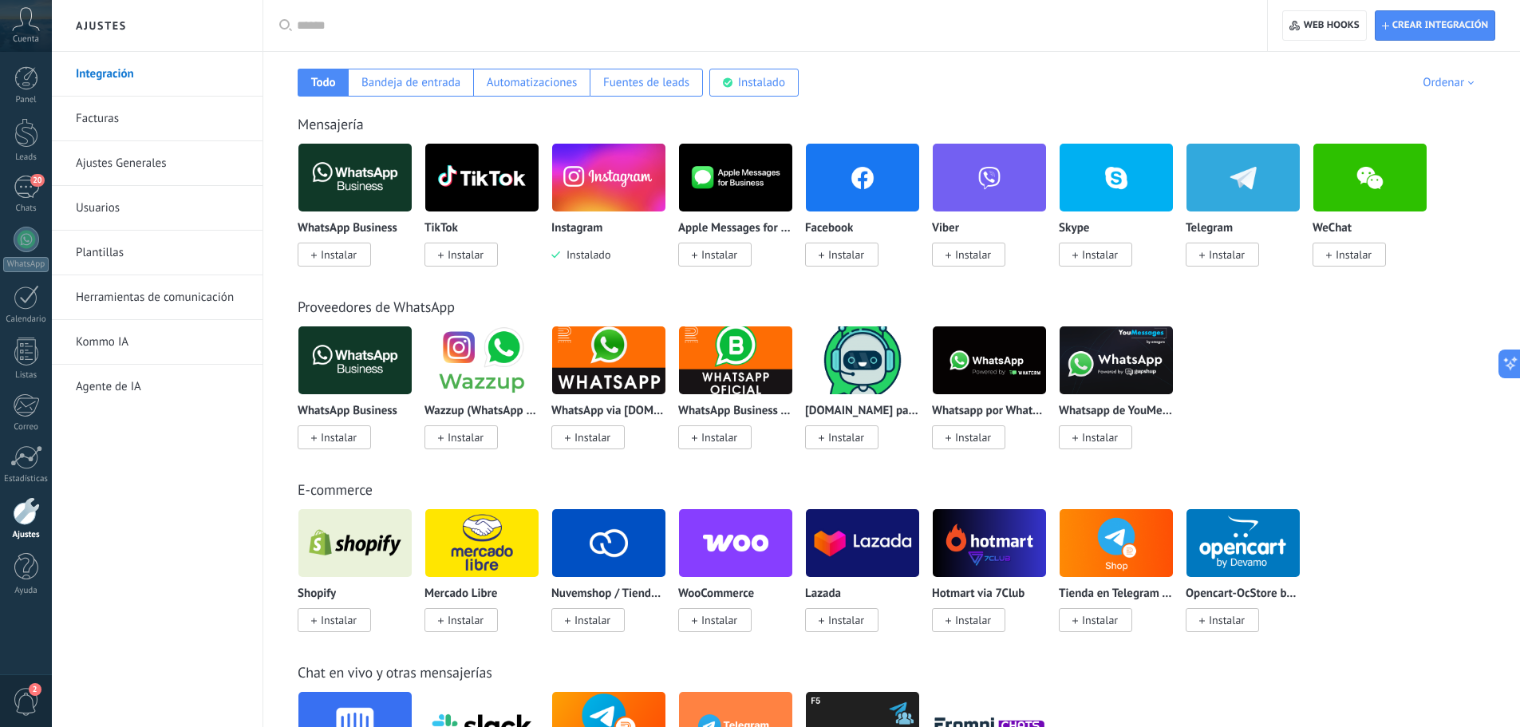
click at [848, 252] on span "Instalar" at bounding box center [846, 254] width 36 height 14
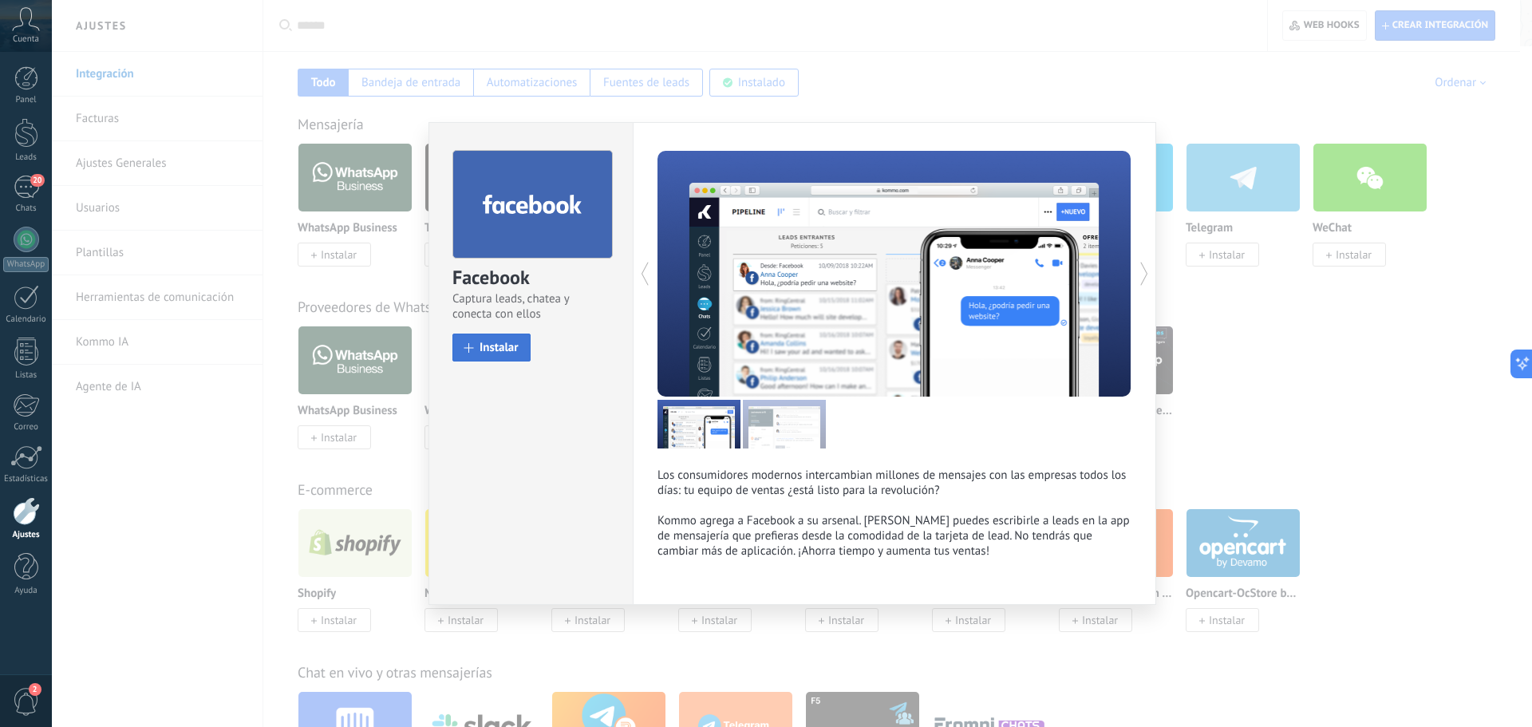
click at [508, 350] on span "Instalar" at bounding box center [499, 348] width 39 height 12
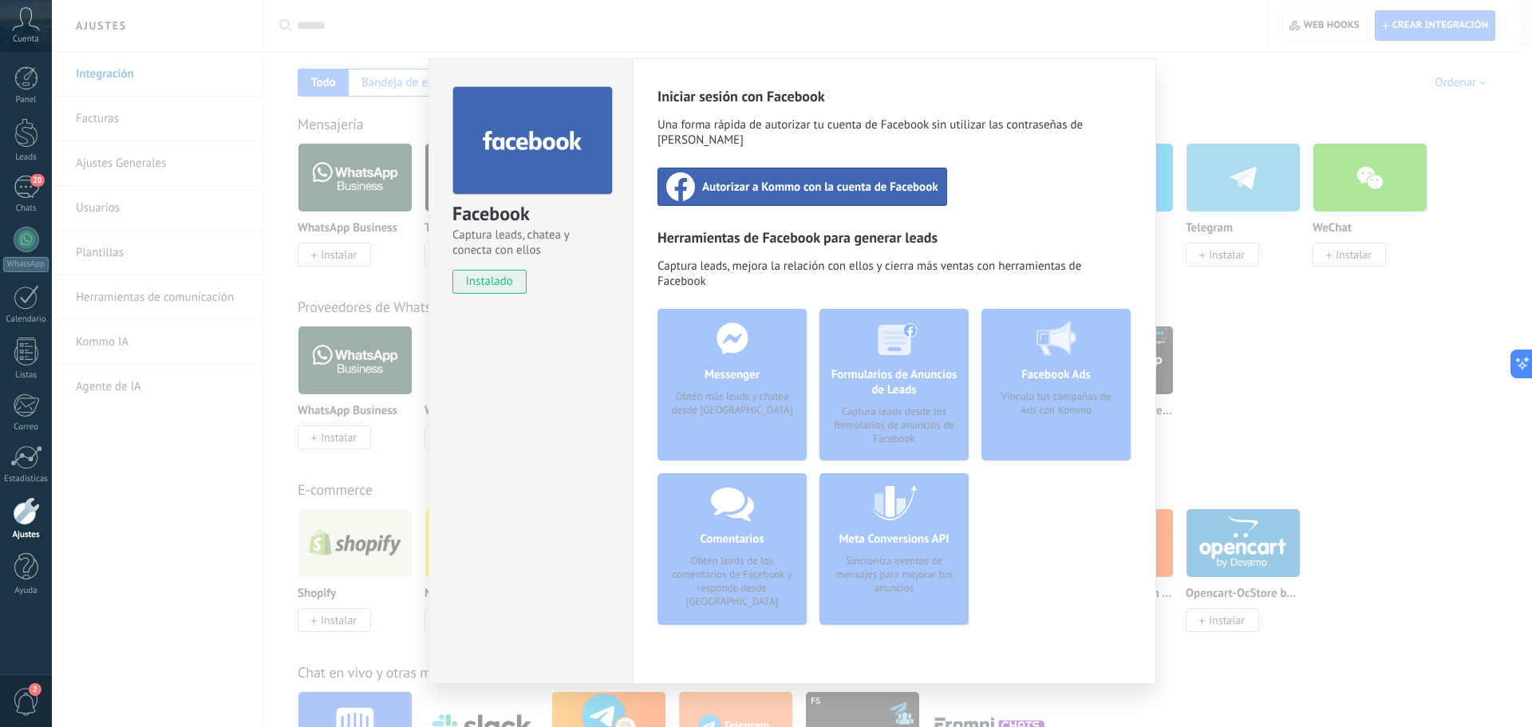
click at [811, 179] on span "Autorizar a Kommo con la cuenta de Facebook" at bounding box center [820, 187] width 236 height 16
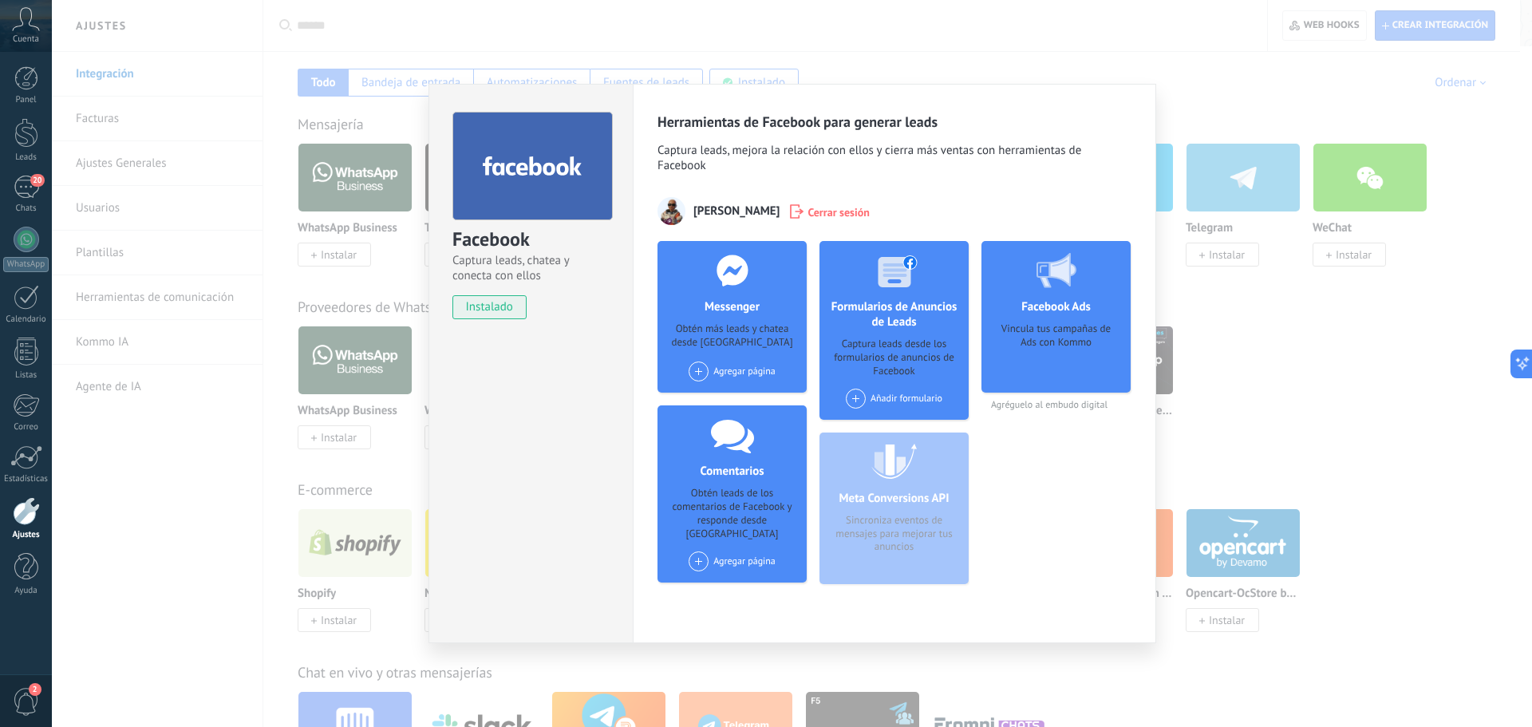
click at [969, 41] on div "Facebook Captura leads, chatea y conecta con ellos instalado Desinstalar Herram…" at bounding box center [792, 363] width 1480 height 727
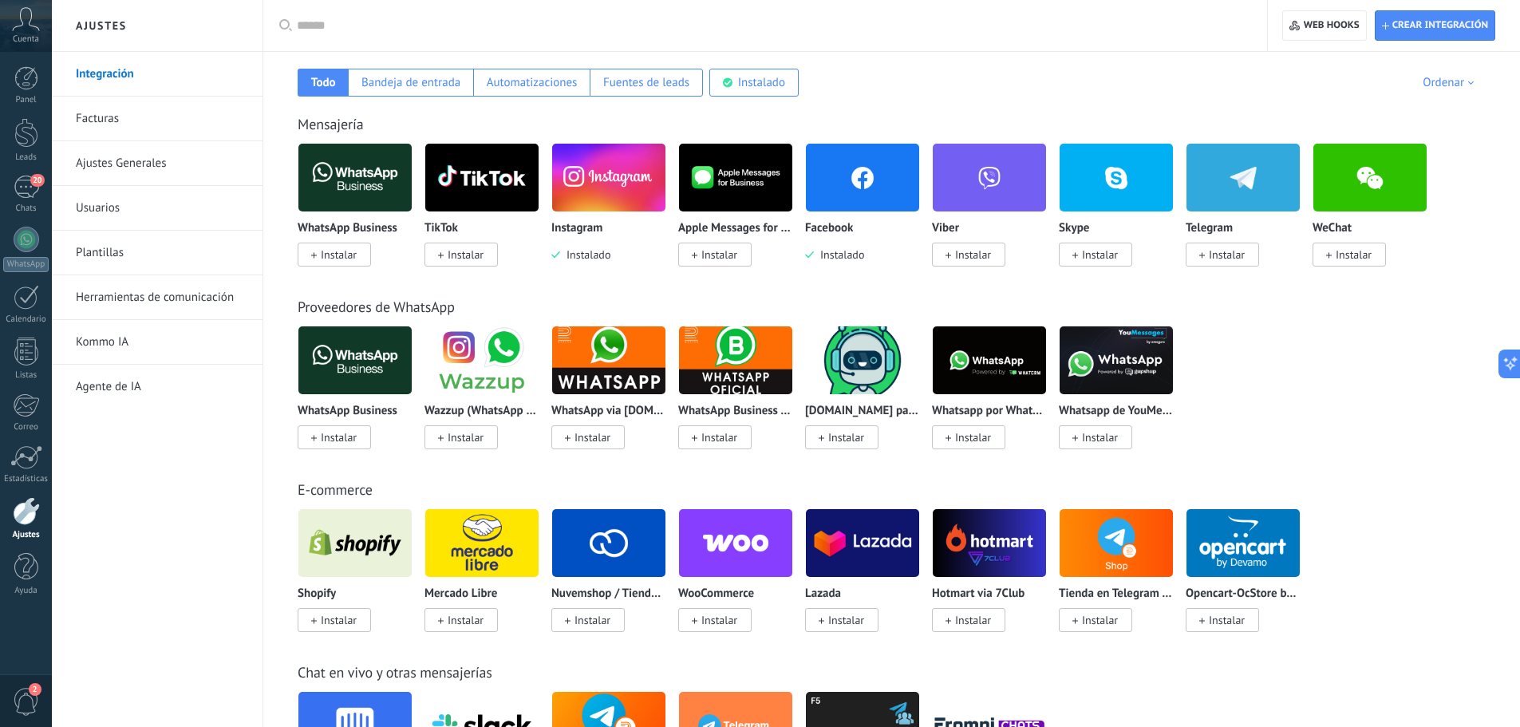
scroll to position [798, 0]
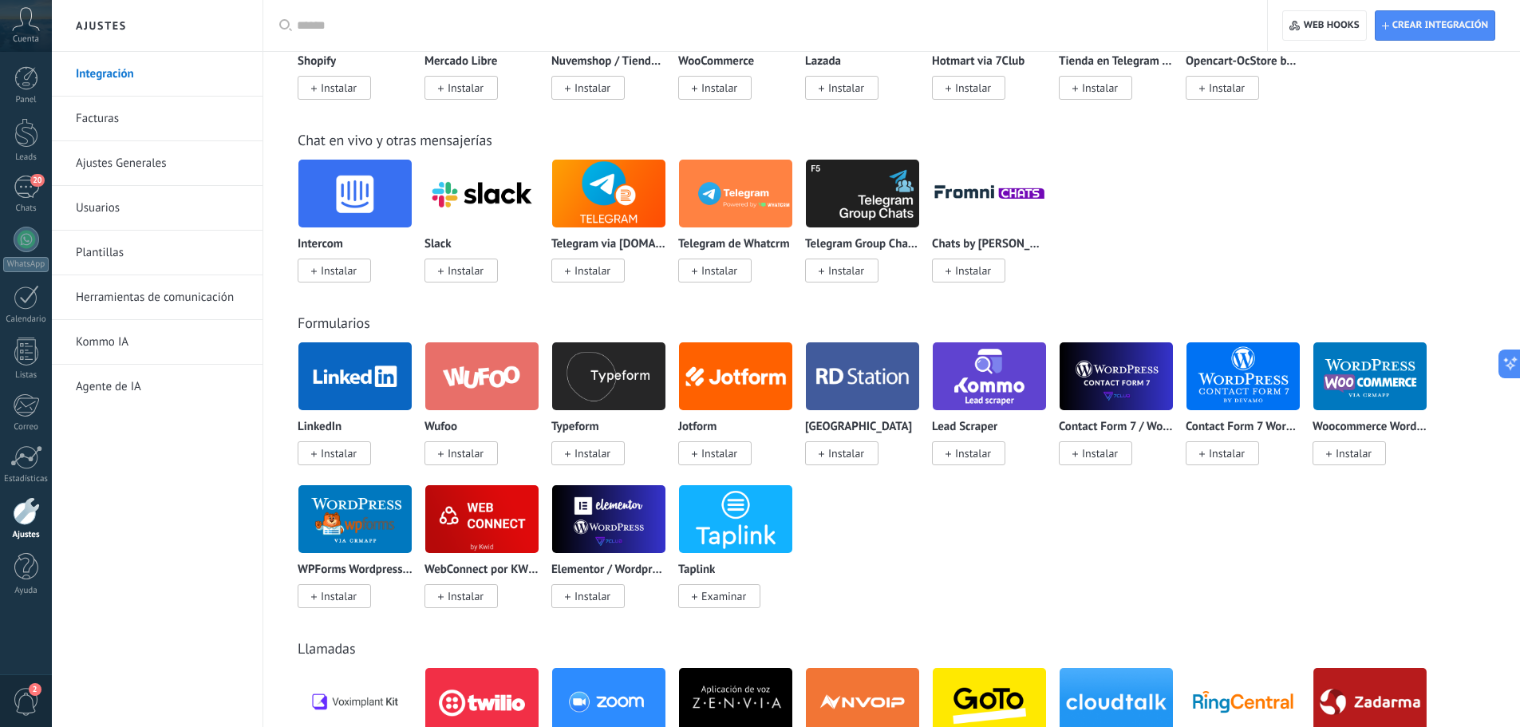
click at [339, 448] on span "Instalar" at bounding box center [339, 453] width 36 height 14
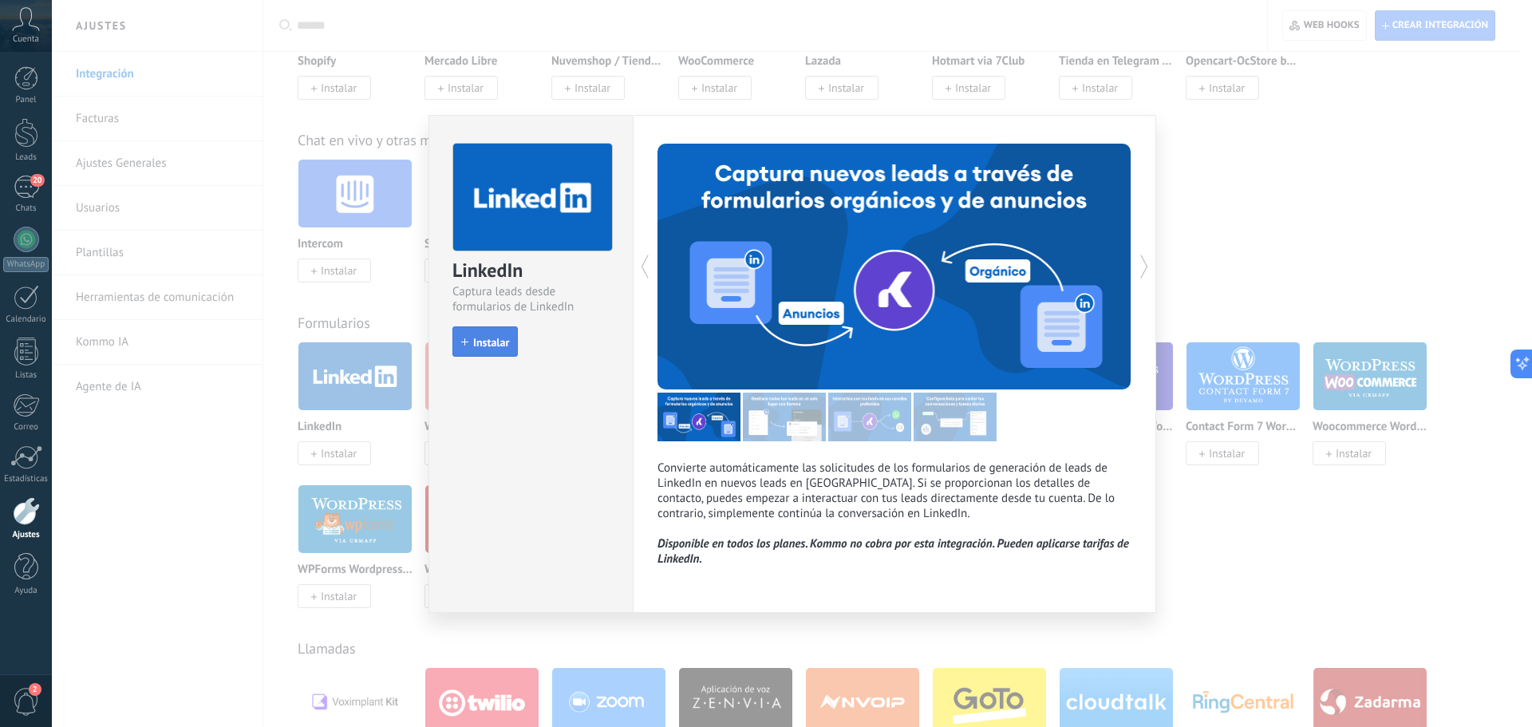
click at [463, 342] on use "button" at bounding box center [464, 341] width 7 height 7
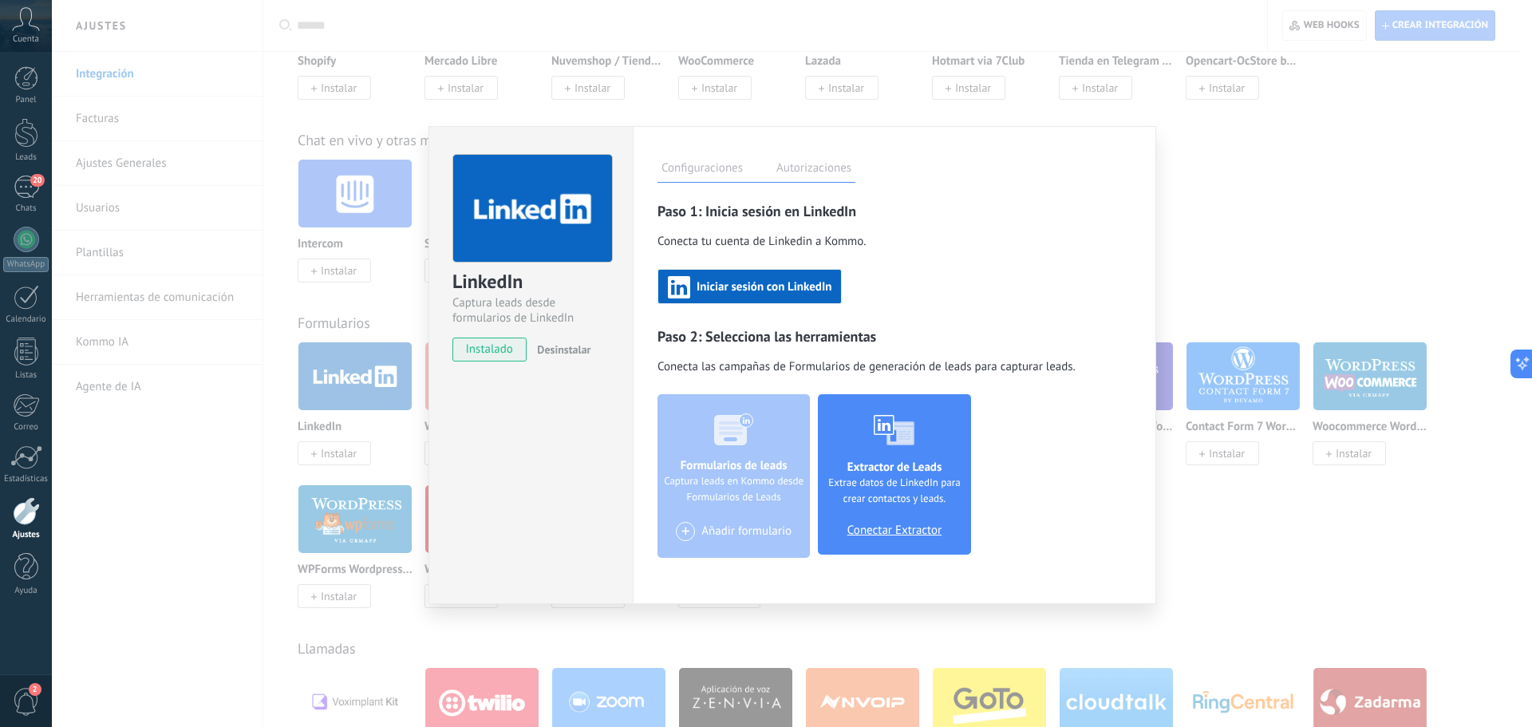
click at [778, 290] on span "Iniciar sesión con LinkedIn" at bounding box center [764, 287] width 135 height 11
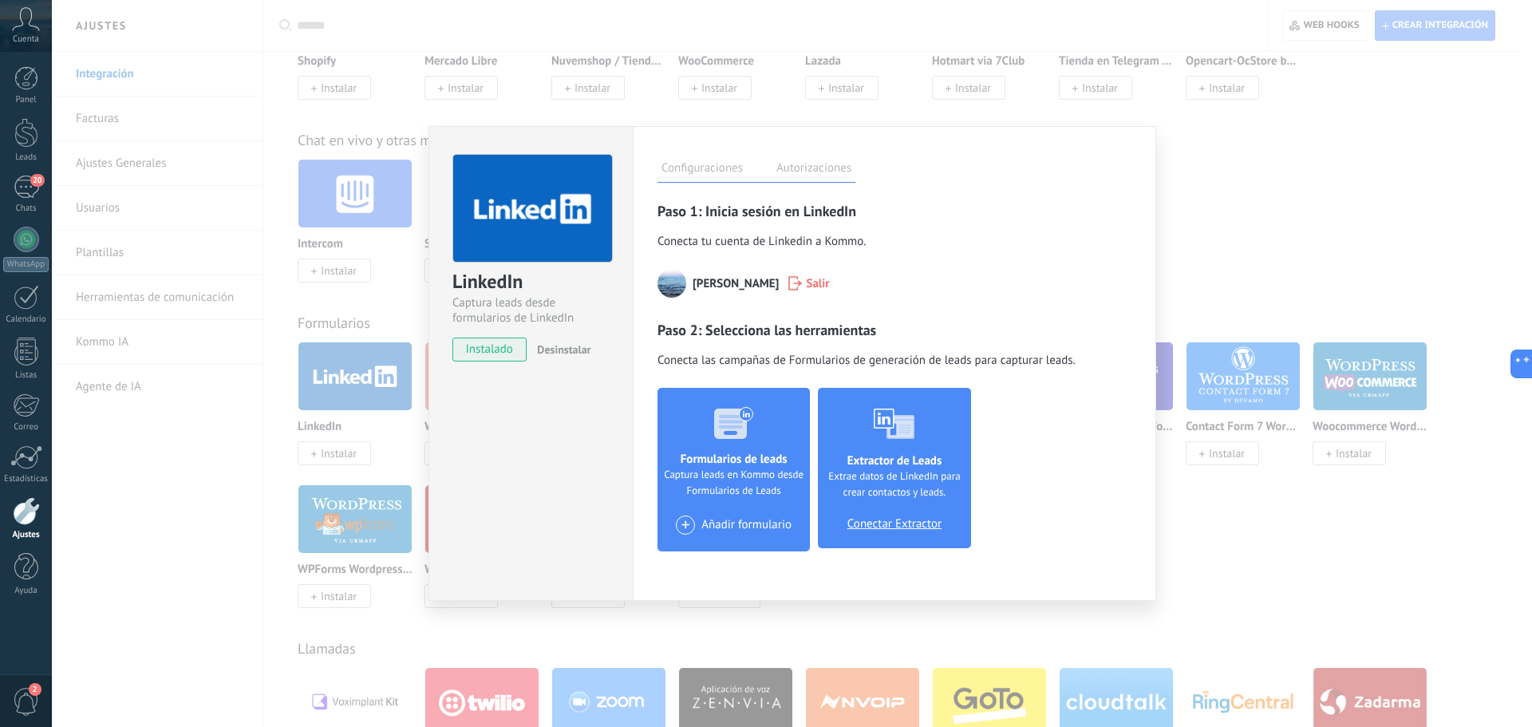
click at [799, 164] on label "Autorizaciones" at bounding box center [814, 170] width 83 height 23
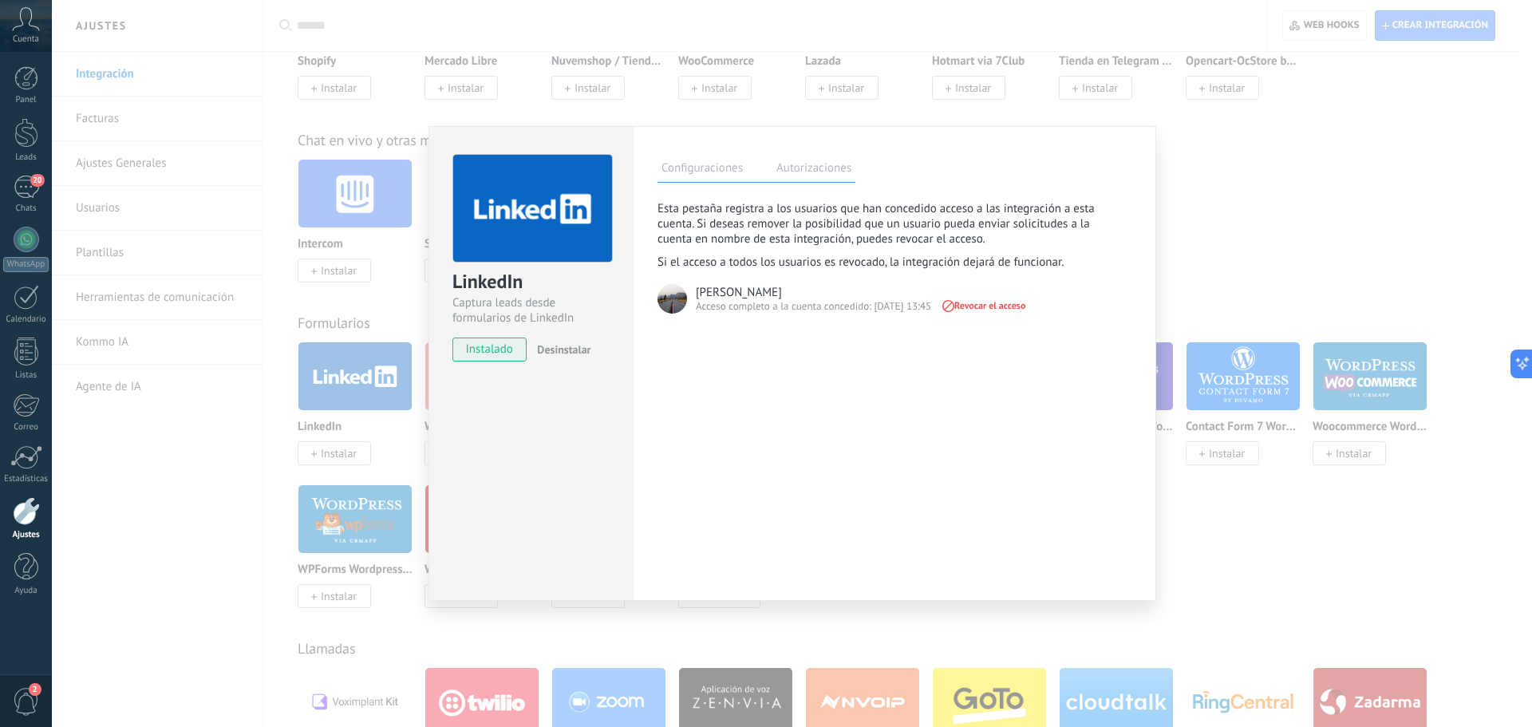
click at [705, 163] on label "Configuraciones" at bounding box center [702, 170] width 89 height 23
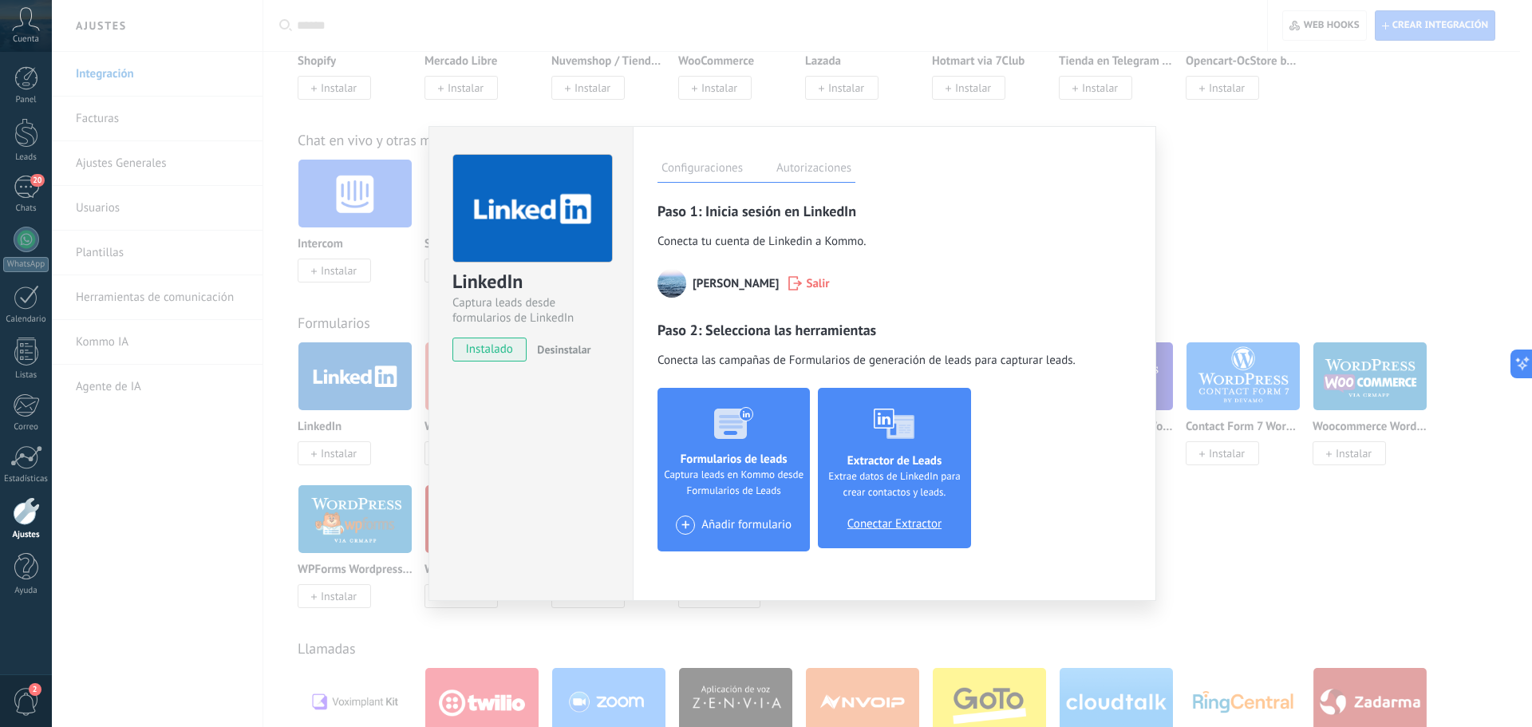
click at [895, 524] on span "Conectar Extractor" at bounding box center [895, 524] width 94 height 14
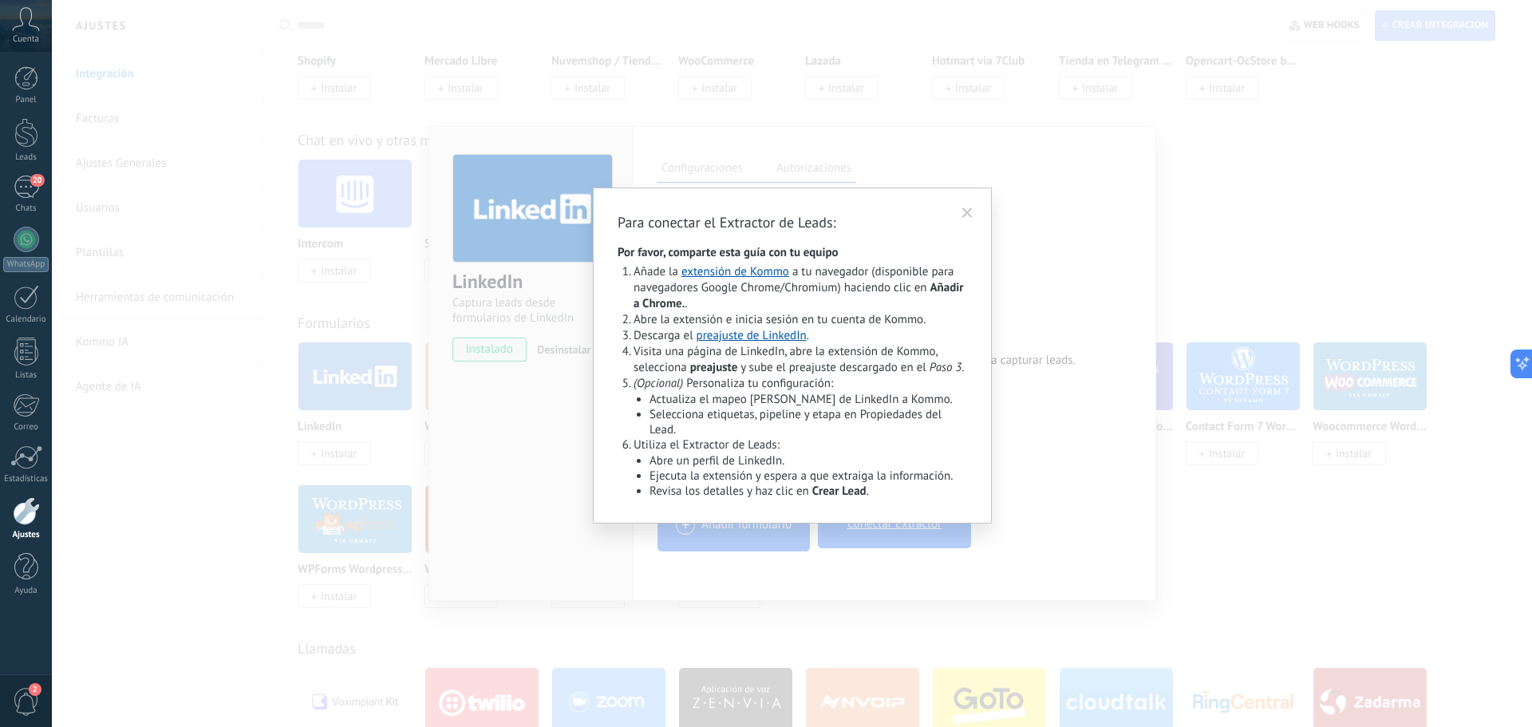
click at [973, 213] on icon at bounding box center [967, 212] width 16 height 17
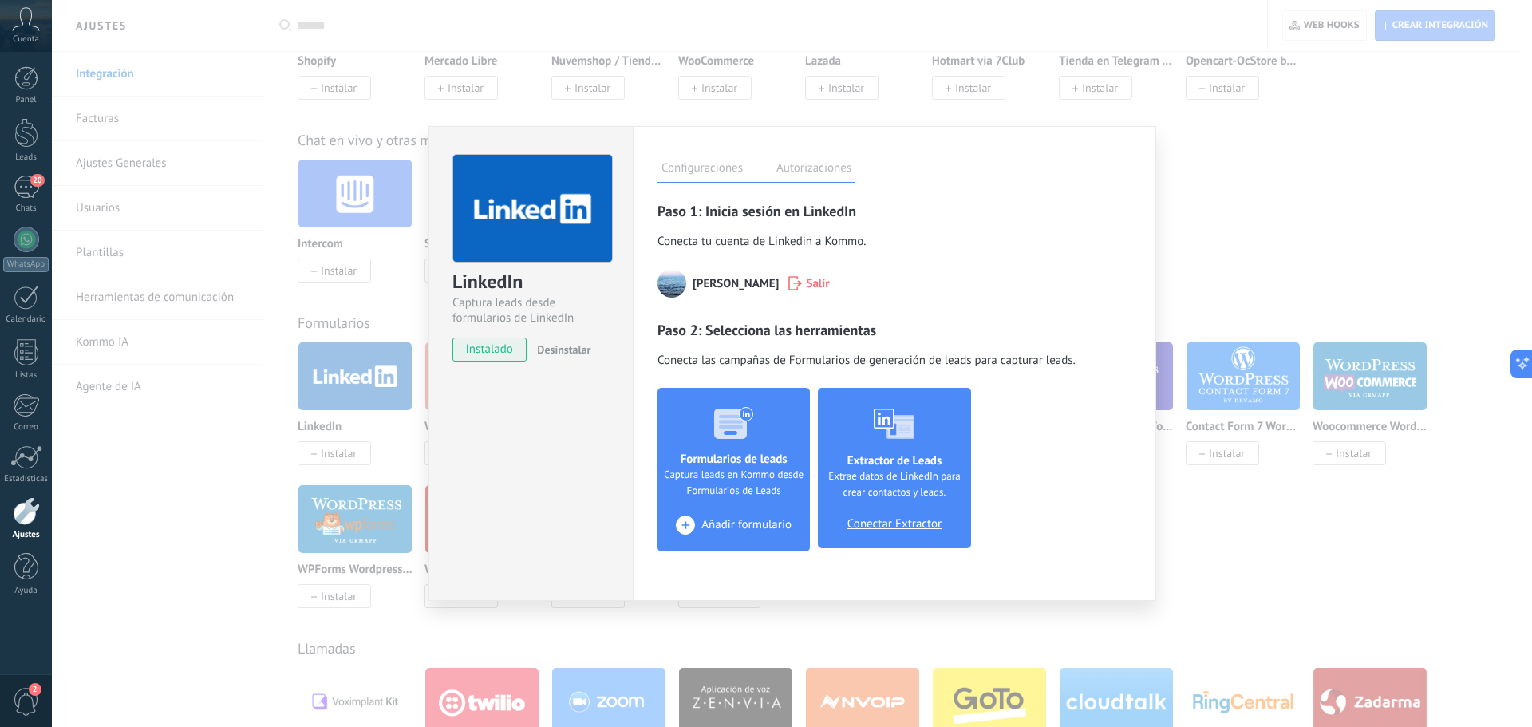
click at [735, 522] on span "Añadir formulario" at bounding box center [747, 525] width 90 height 14
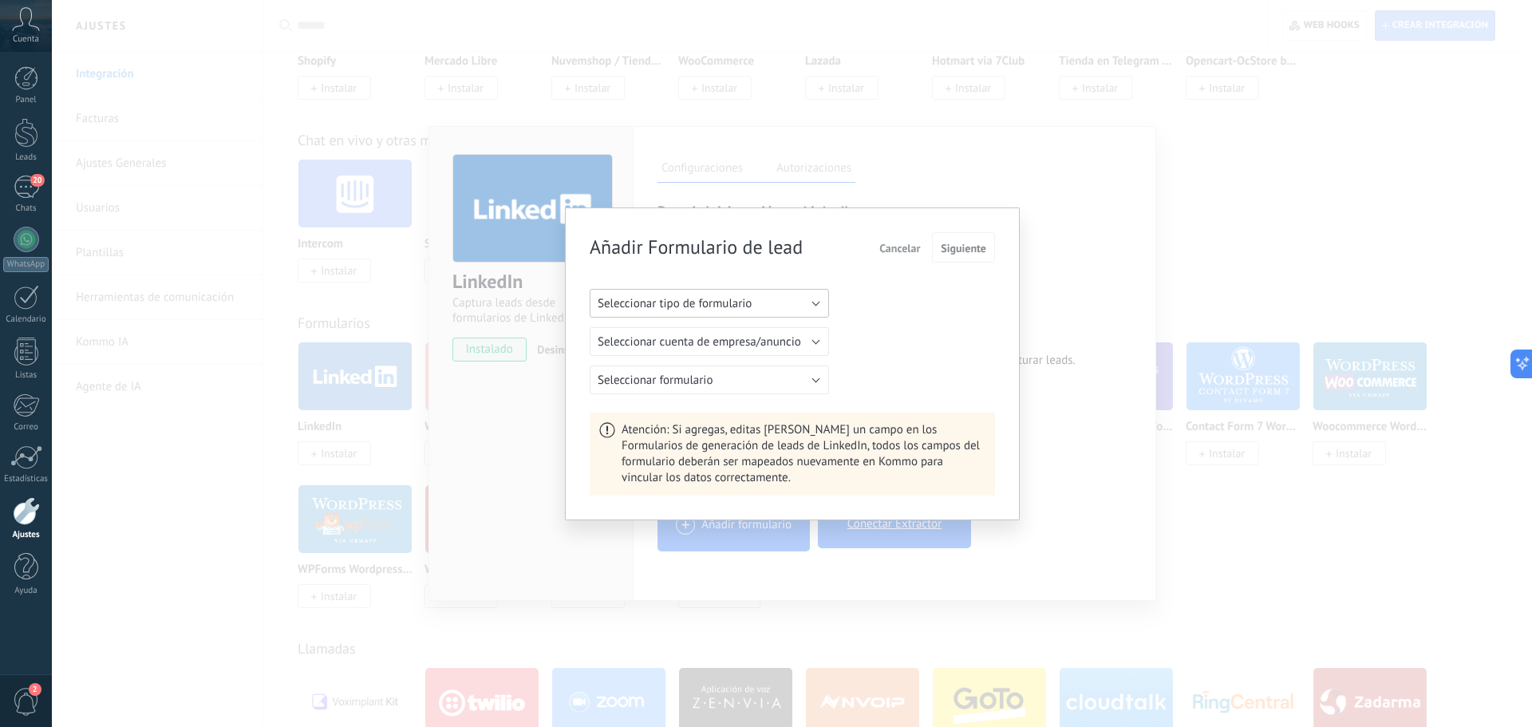
click at [748, 290] on button "Seleccionar tipo de formulario" at bounding box center [709, 303] width 239 height 29
click at [751, 333] on span "Formulario orgánico" at bounding box center [701, 330] width 243 height 15
click at [781, 342] on button "Seleccionar empresa" at bounding box center [709, 341] width 239 height 29
click at [756, 366] on span "Agencia Fe Marketing" at bounding box center [701, 369] width 243 height 15
click at [731, 376] on button "Seleccionar formulario" at bounding box center [709, 380] width 239 height 29
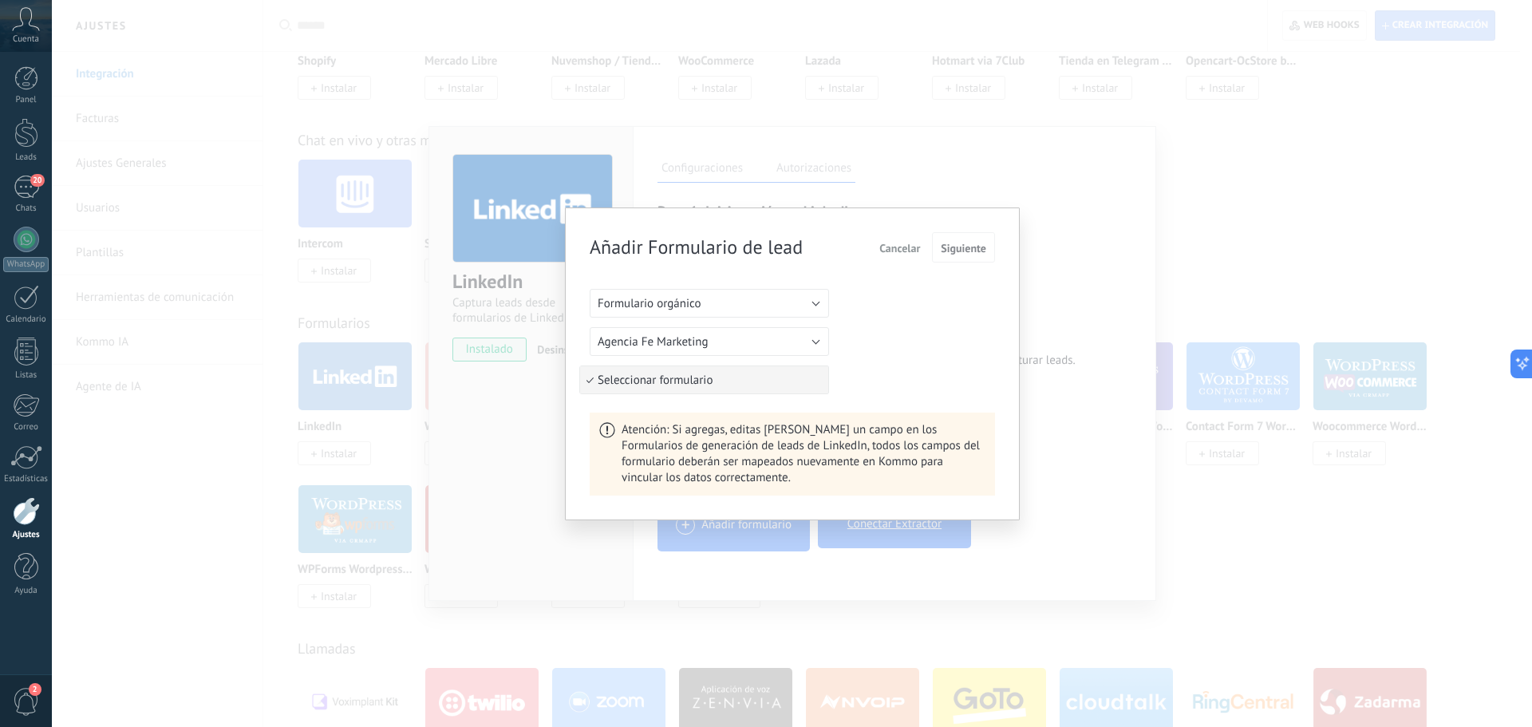
click at [734, 377] on span "Seleccionar formulario" at bounding box center [701, 380] width 243 height 15
click at [754, 383] on span "Seleccionar formulario" at bounding box center [701, 380] width 243 height 15
click at [800, 381] on span "Seleccionar formulario" at bounding box center [701, 380] width 243 height 15
click at [977, 251] on span "Siguiente" at bounding box center [963, 248] width 45 height 11
click at [796, 370] on button "Seleccionar formulario" at bounding box center [709, 380] width 239 height 29
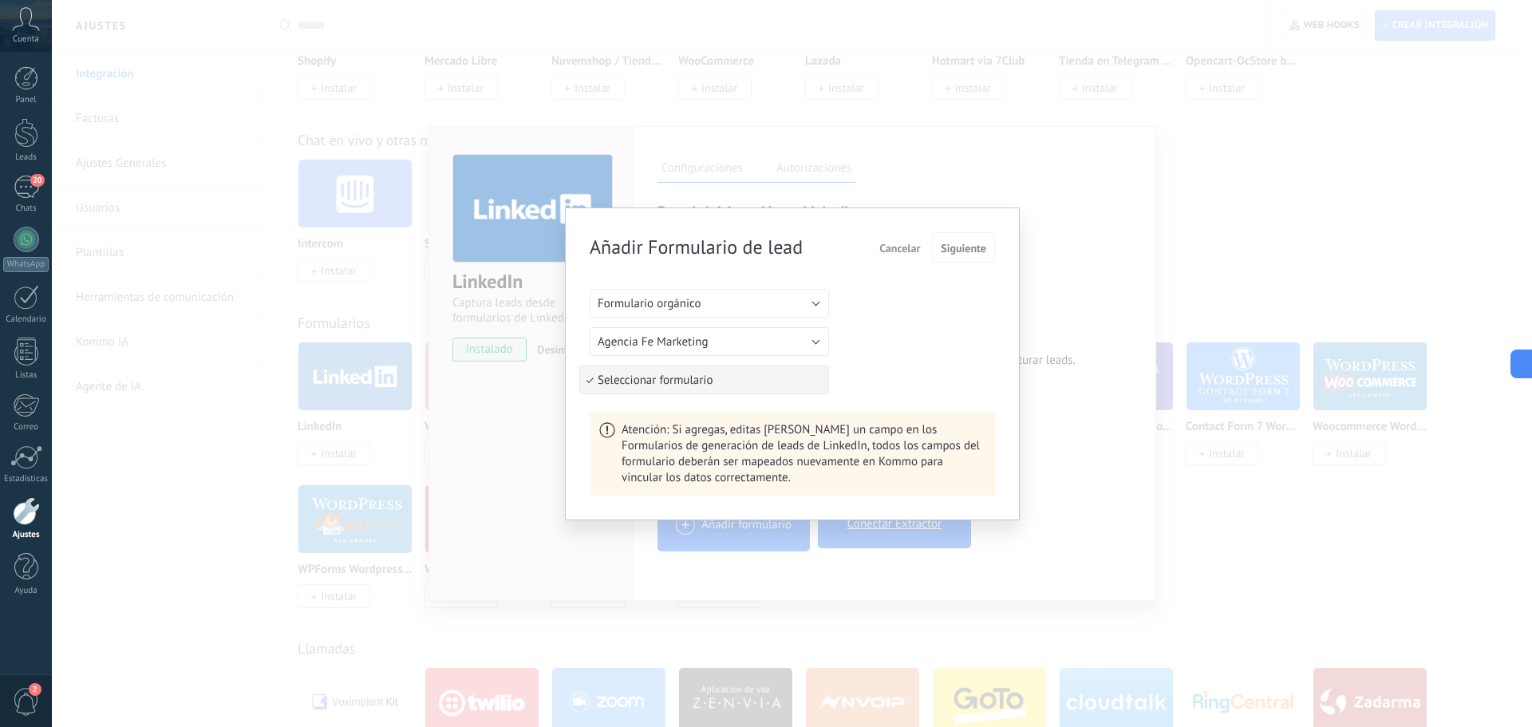
click at [807, 366] on li "Seleccionar formulario" at bounding box center [704, 379] width 248 height 27
click at [774, 289] on button "Formulario orgánico" at bounding box center [709, 303] width 239 height 29
click at [774, 303] on span "Formulario orgánico" at bounding box center [701, 303] width 243 height 15
click at [750, 330] on span "Formulario de anuncios" at bounding box center [701, 330] width 243 height 15
click at [759, 333] on button "Agencia Fe Marketing" at bounding box center [709, 341] width 239 height 29
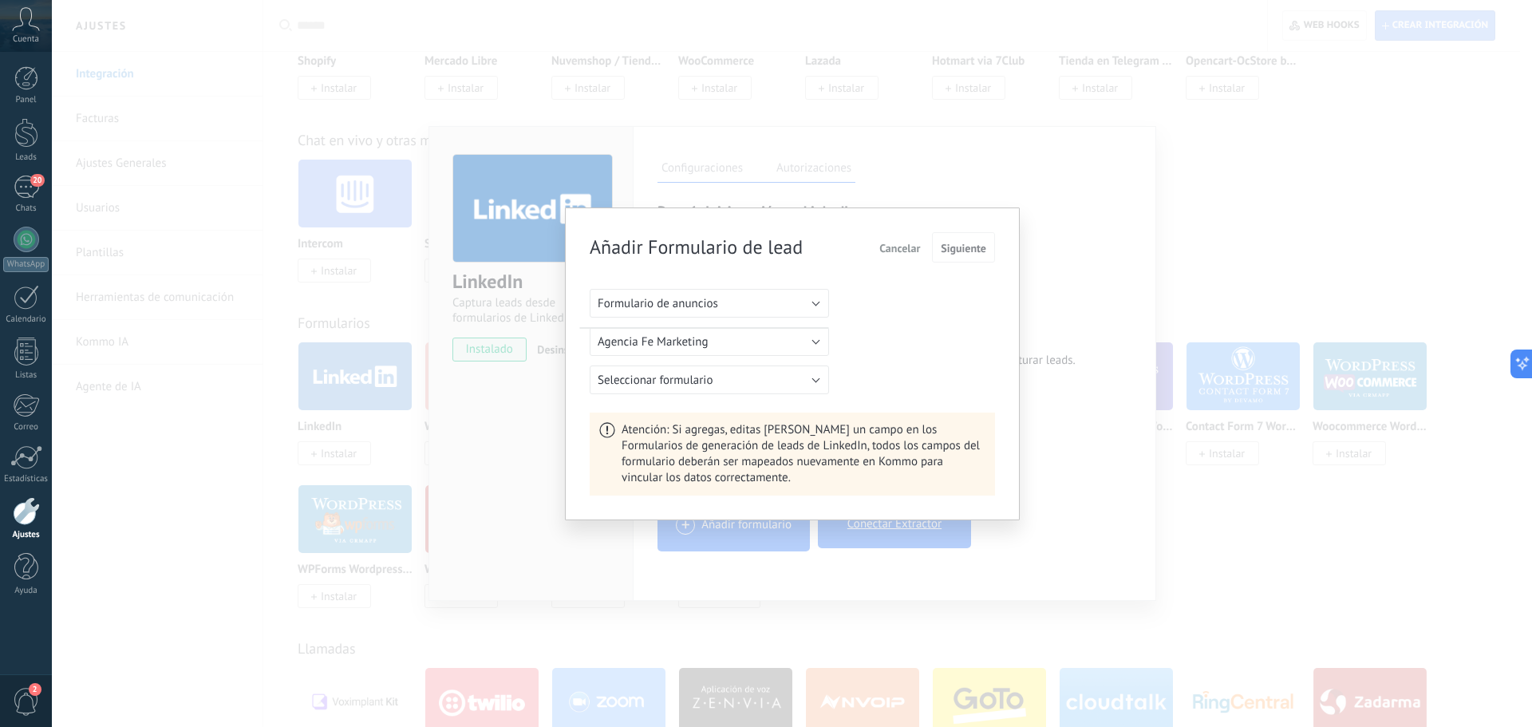
click at [896, 248] on span "Cancelar" at bounding box center [899, 248] width 41 height 11
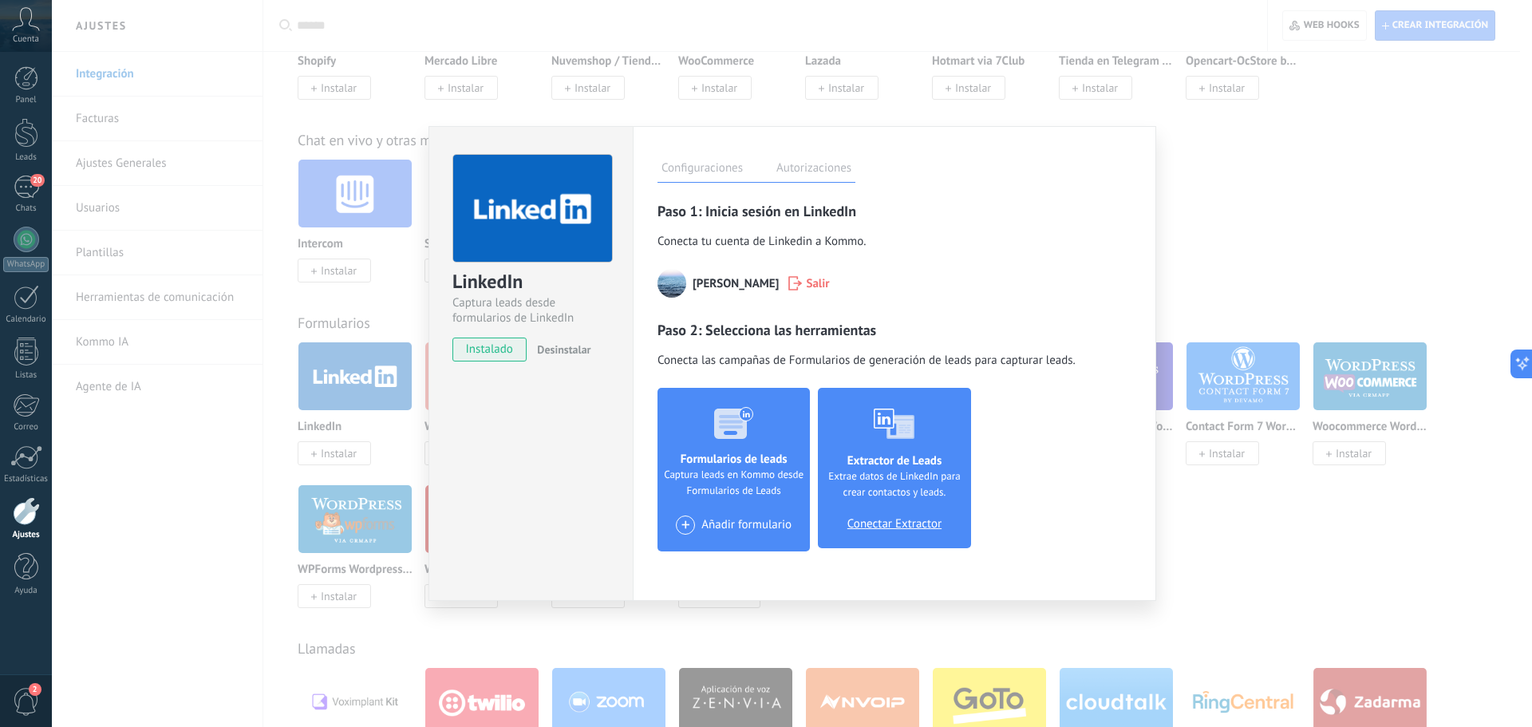
click at [910, 508] on div "Extractor de Leads Extrae datos de LinkedIn para crear contactos y leads. Conec…" at bounding box center [894, 468] width 152 height 160
click at [909, 522] on span "Conectar Extractor" at bounding box center [895, 524] width 94 height 14
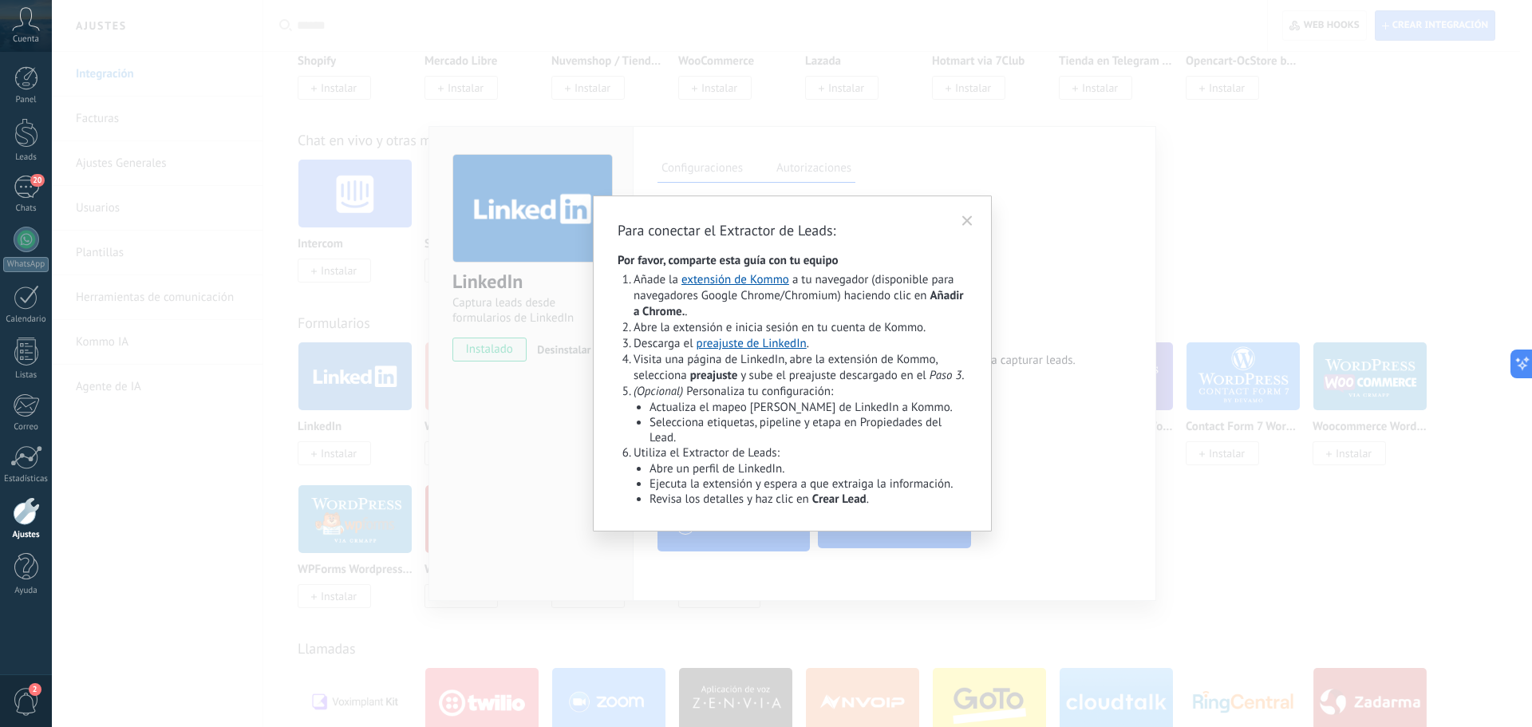
click at [877, 338] on li "Descarga el preajuste de LinkedIn ." at bounding box center [801, 344] width 334 height 16
click at [966, 217] on icon at bounding box center [967, 220] width 16 height 17
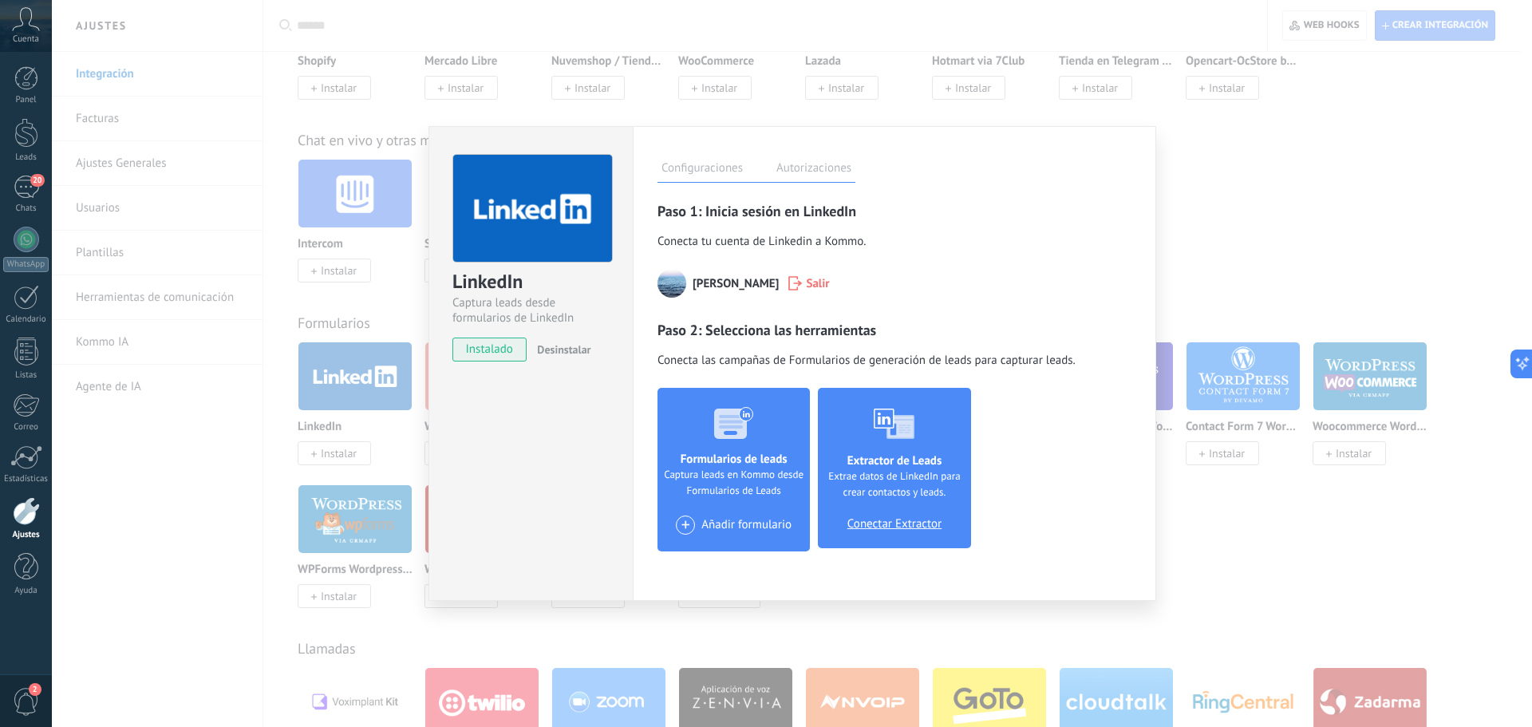
click at [820, 171] on label "Autorizaciones" at bounding box center [814, 170] width 83 height 23
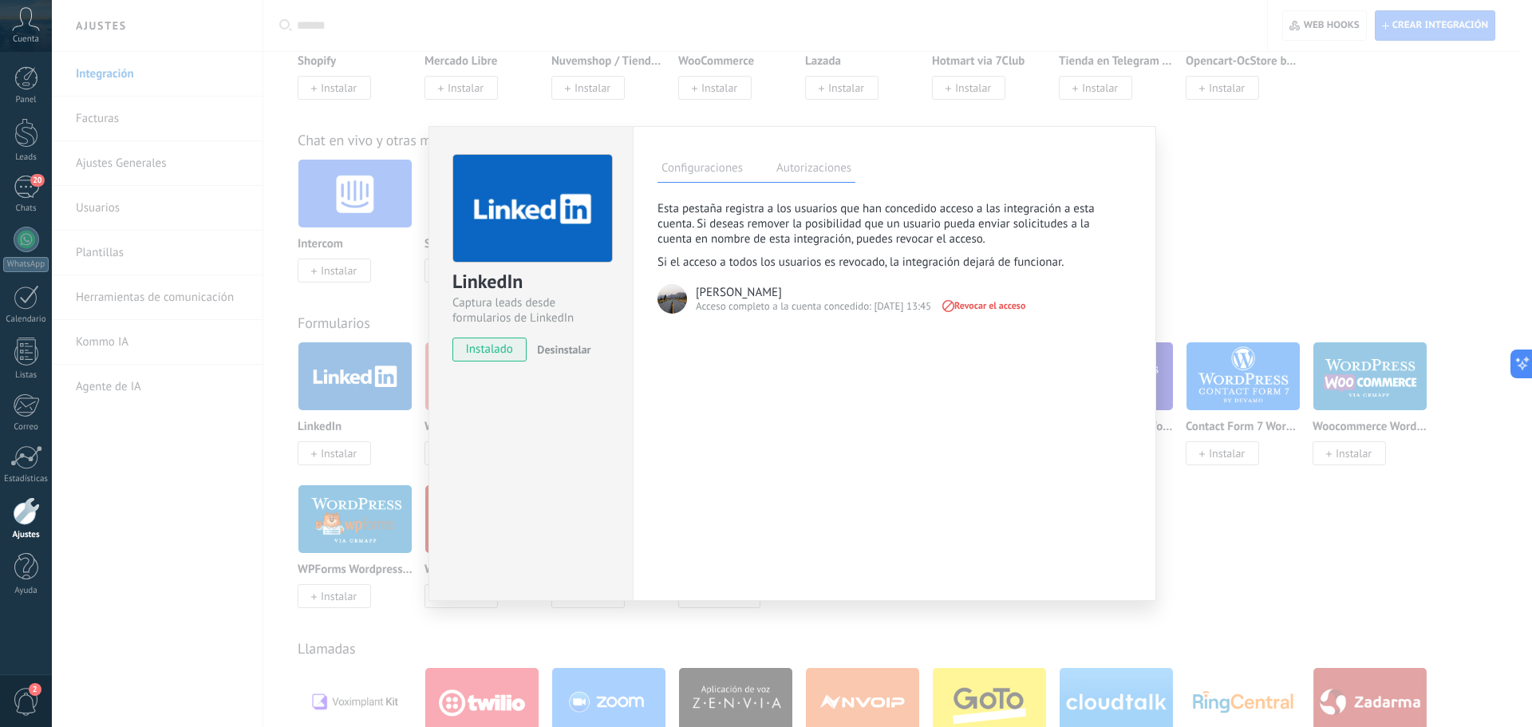
click at [1329, 197] on div "LinkedIn Captura leads desde formularios de LinkedIn instalado Desinstalar Conf…" at bounding box center [792, 363] width 1480 height 727
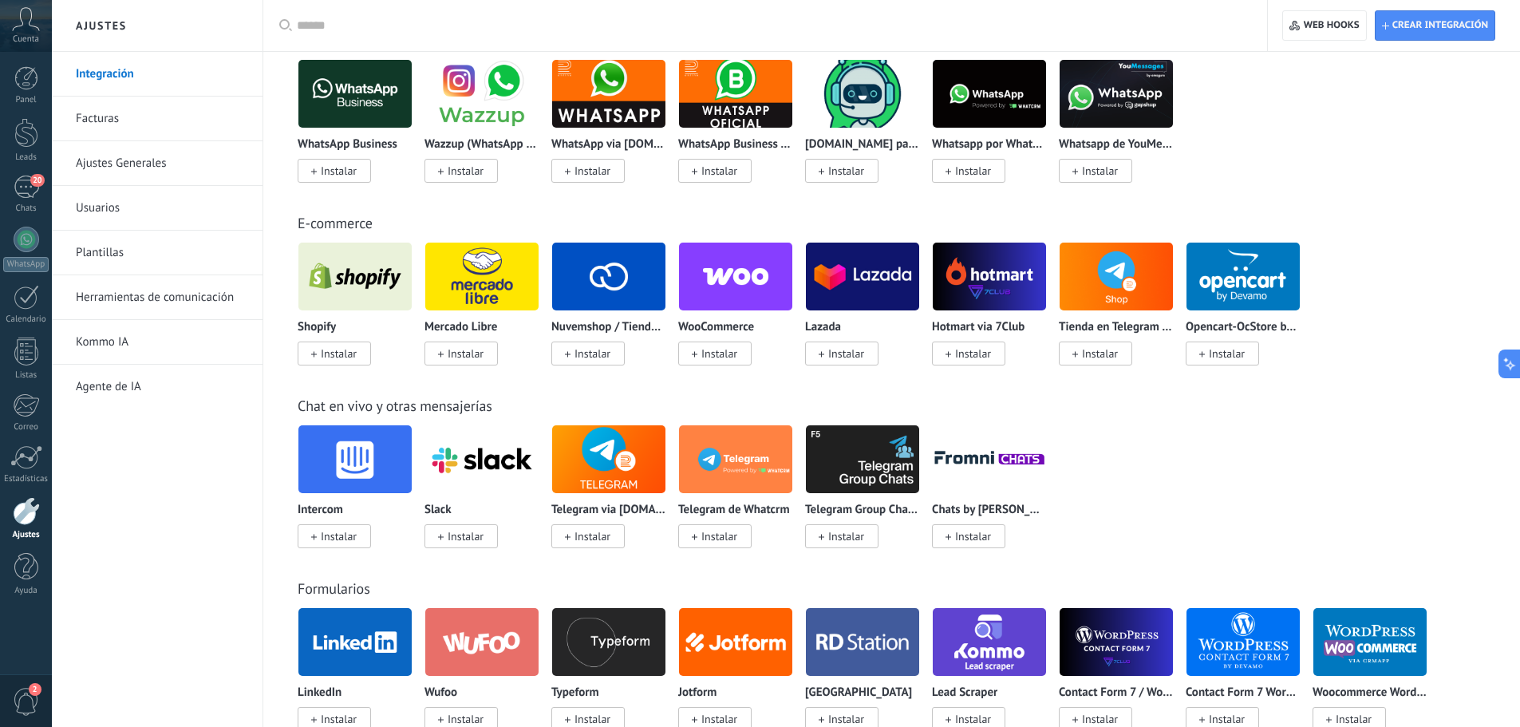
scroll to position [0, 0]
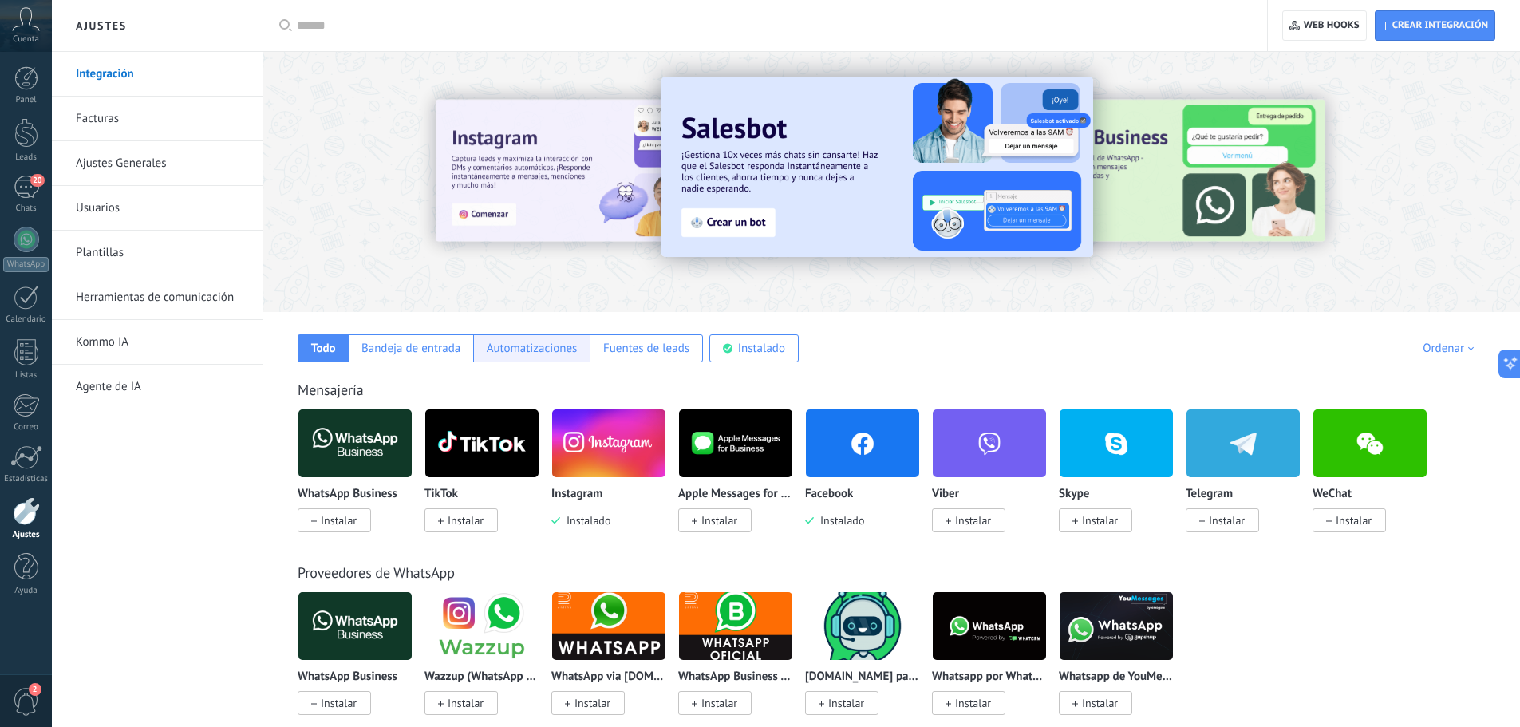
click at [535, 350] on div "Automatizaciones" at bounding box center [532, 348] width 91 height 15
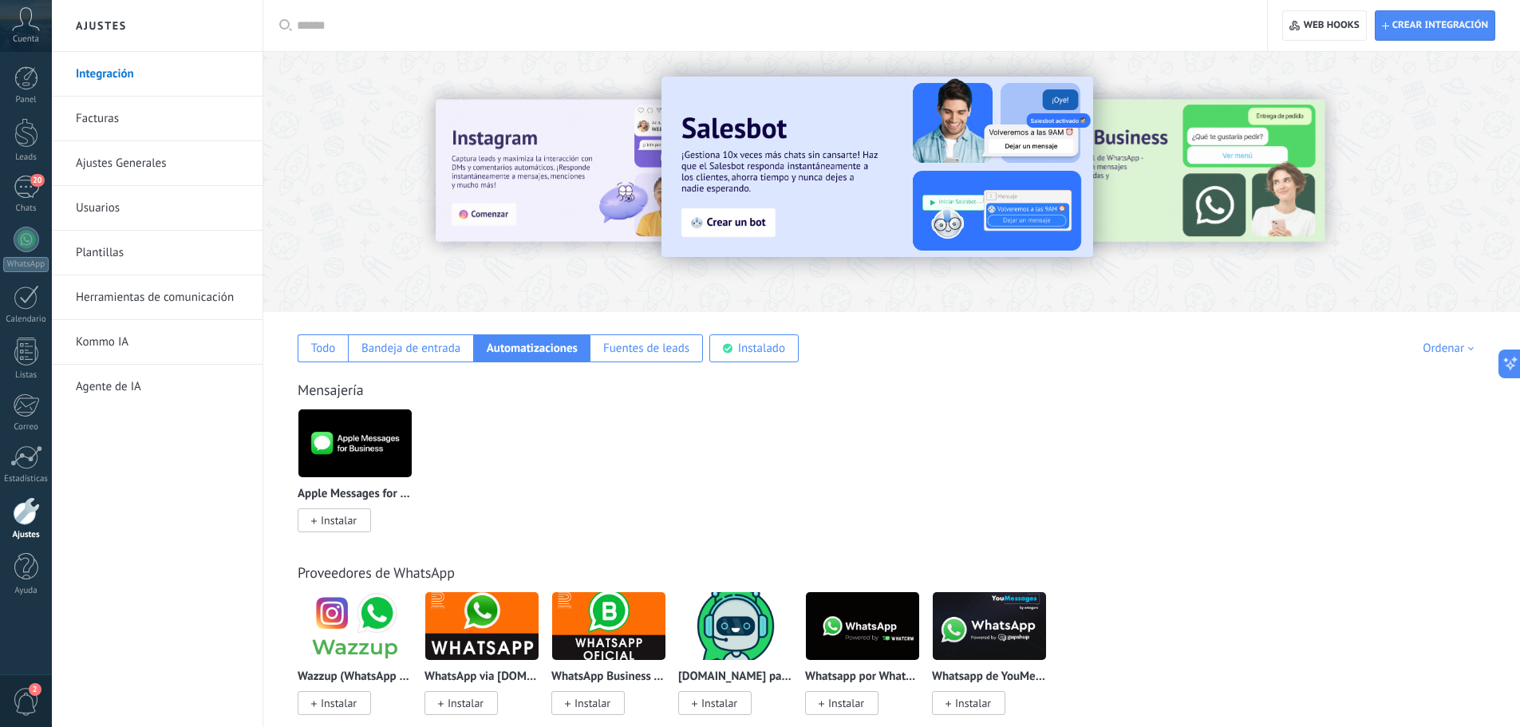
scroll to position [532, 0]
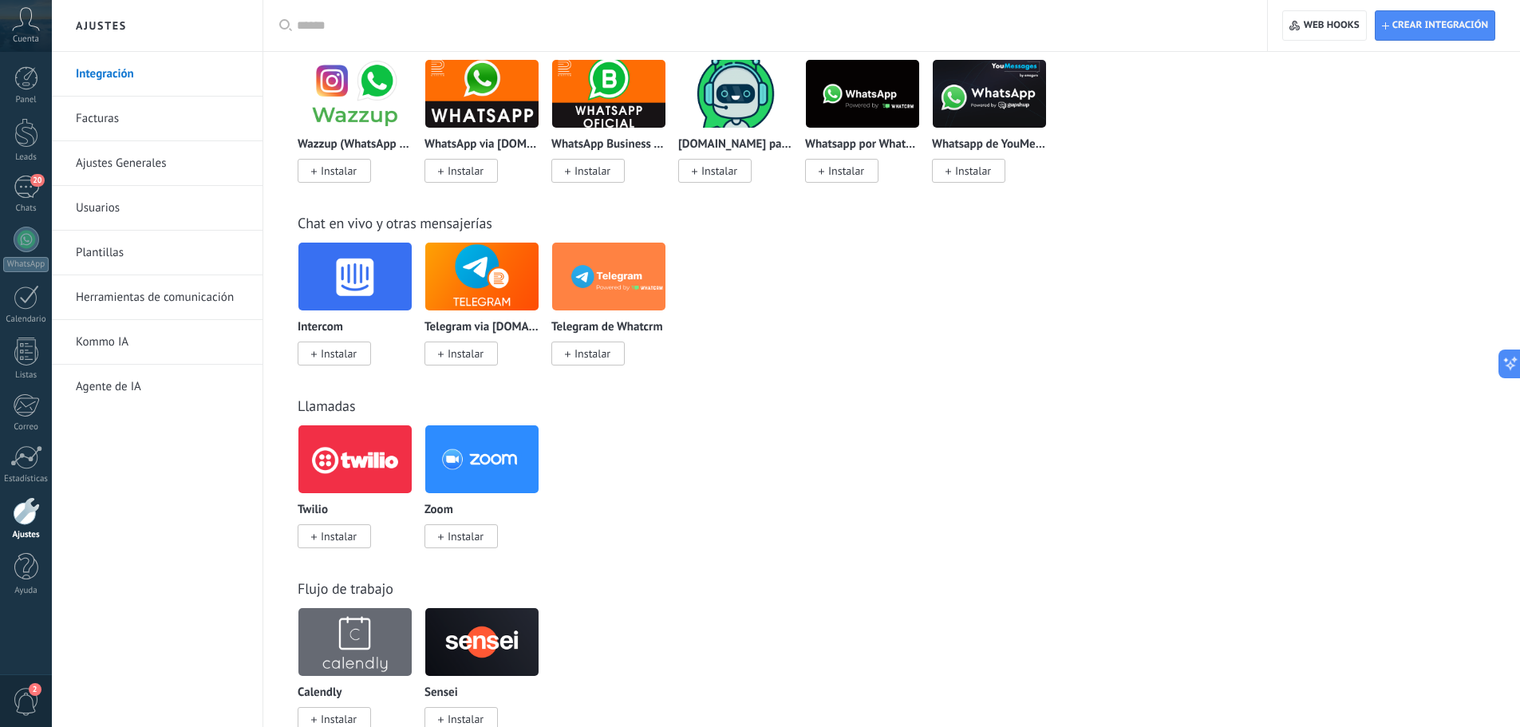
click at [26, 18] on icon at bounding box center [26, 19] width 28 height 24
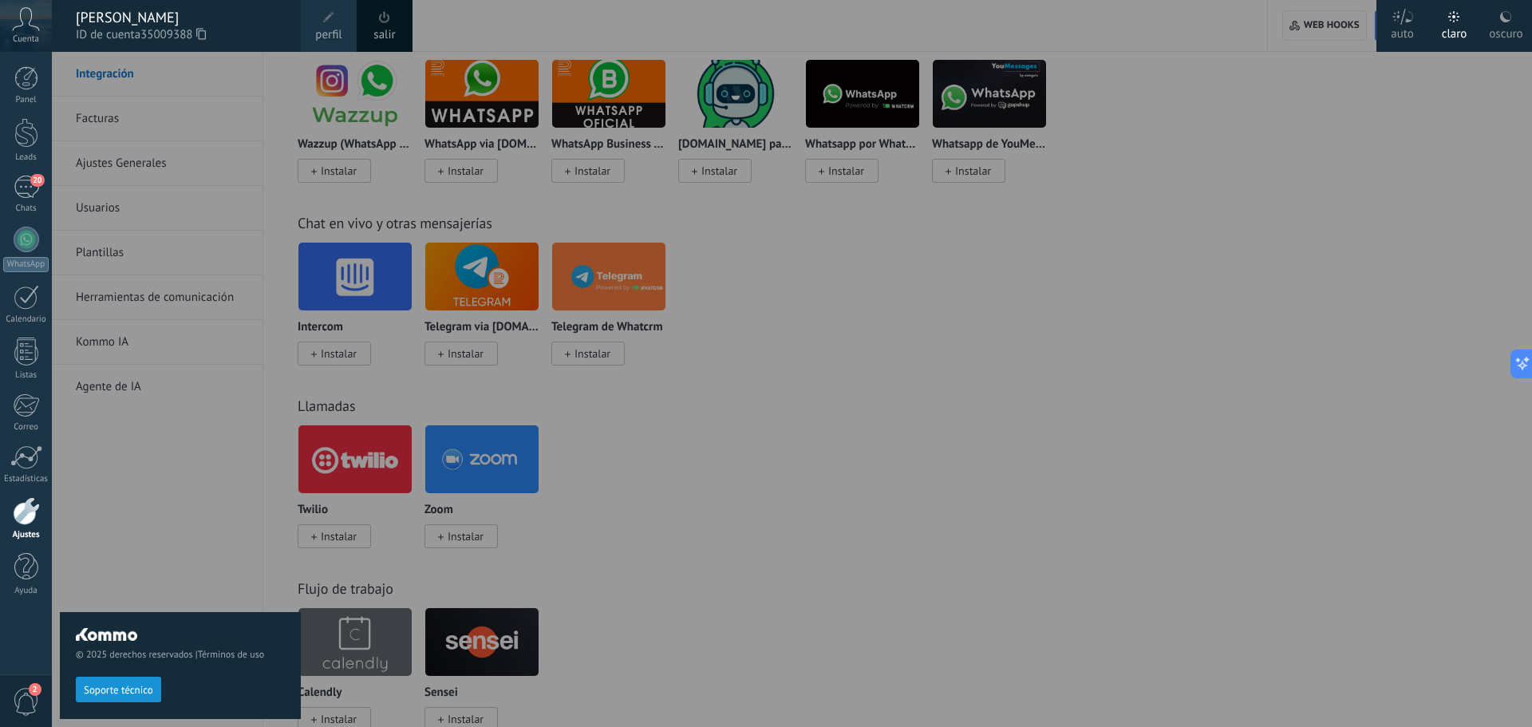
click at [1500, 117] on div at bounding box center [818, 363] width 1532 height 727
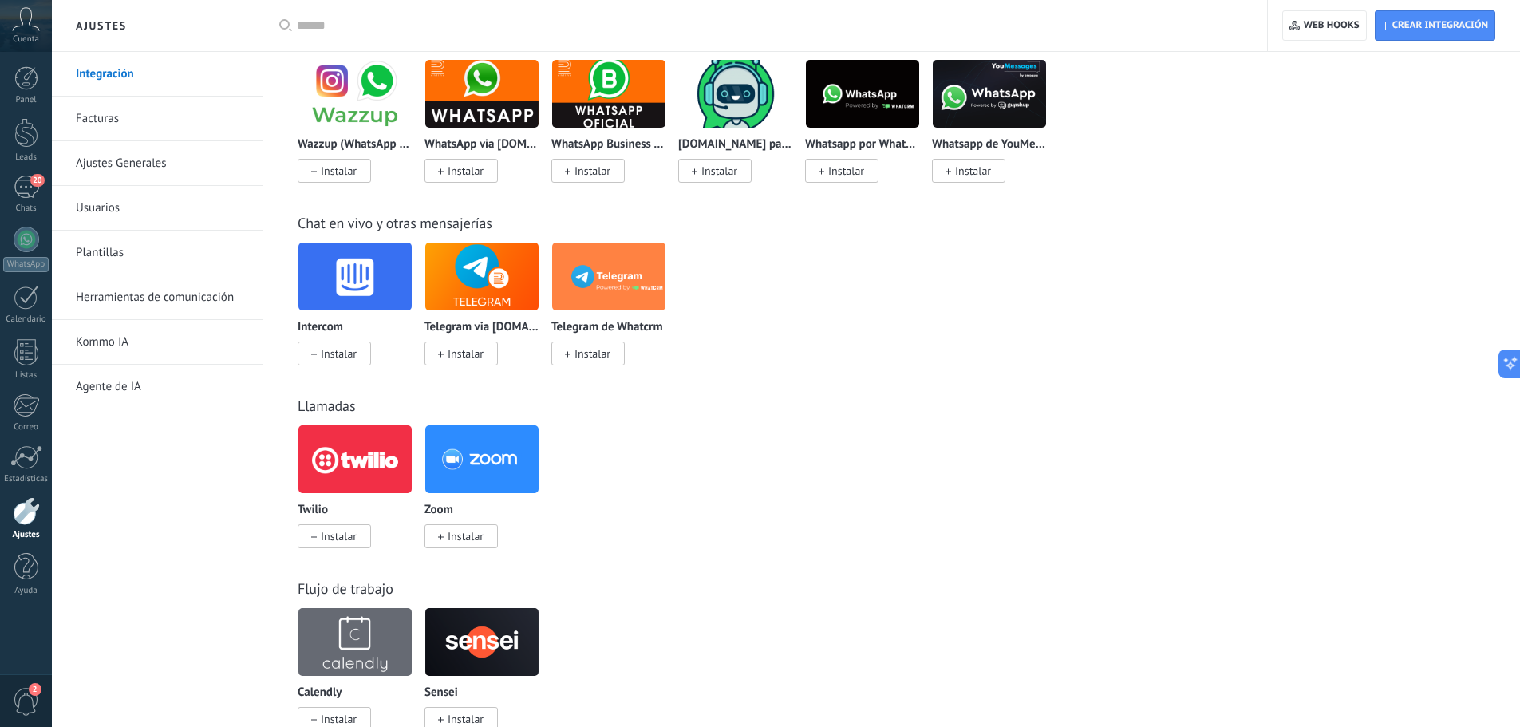
scroll to position [0, 0]
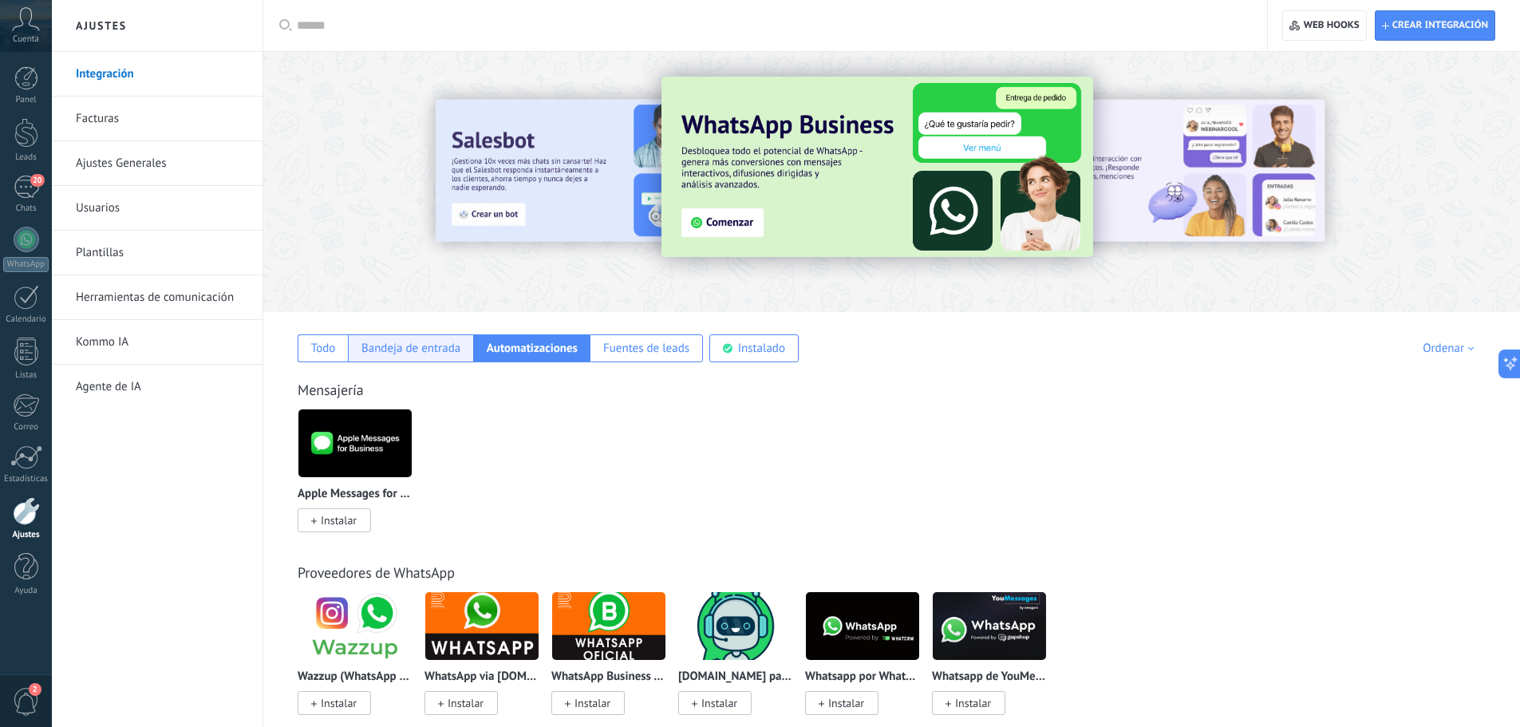
click at [425, 348] on div "Bandeja de entrada" at bounding box center [411, 348] width 99 height 15
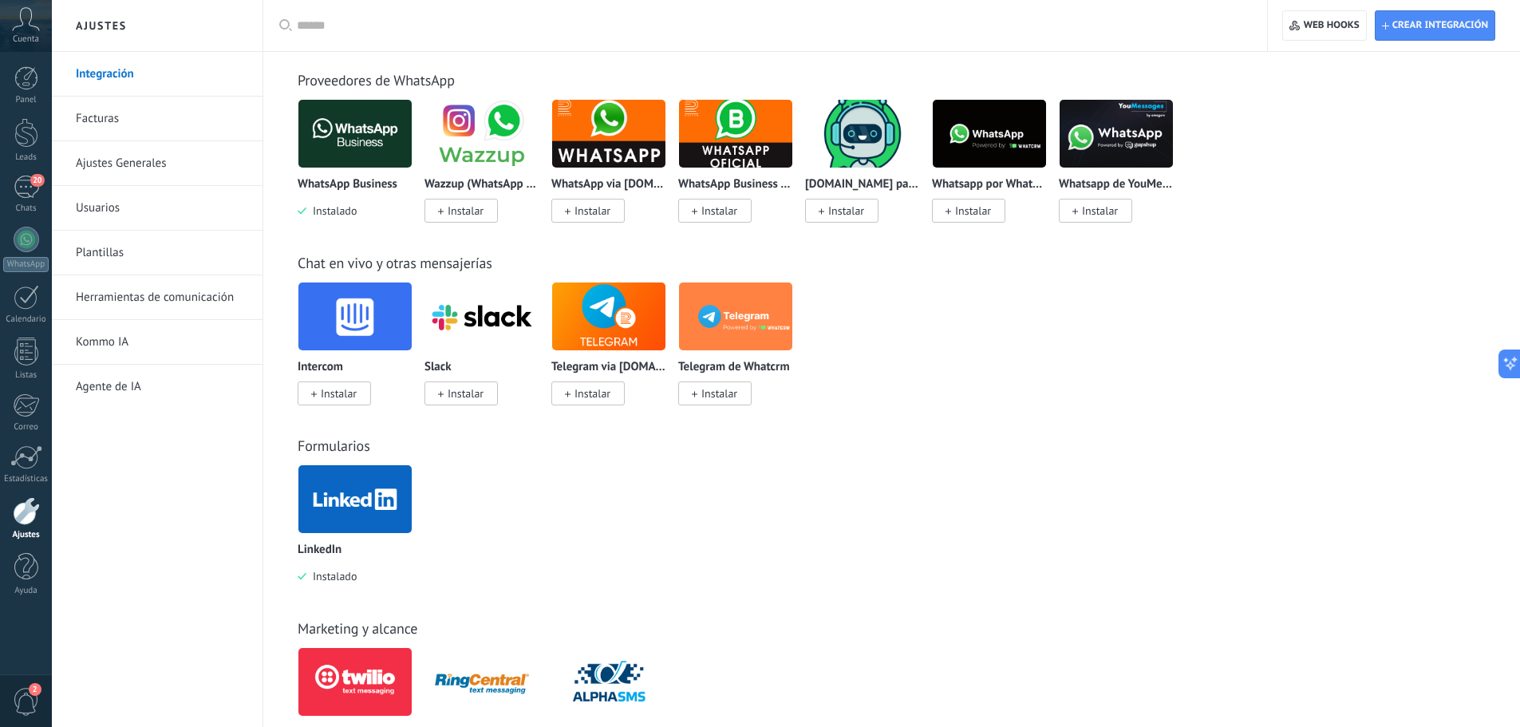
scroll to position [226, 0]
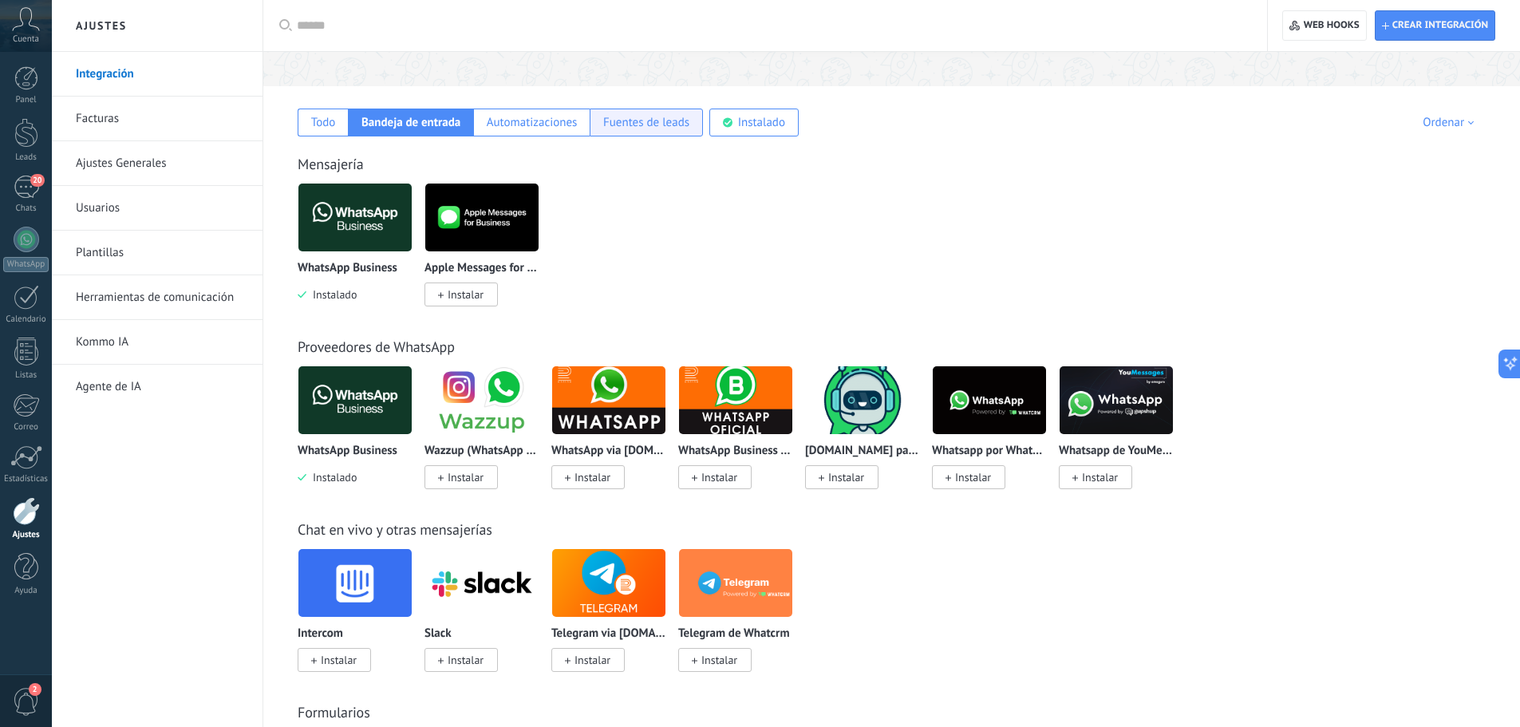
click at [639, 129] on div "Fuentes de leads" at bounding box center [646, 122] width 86 height 15
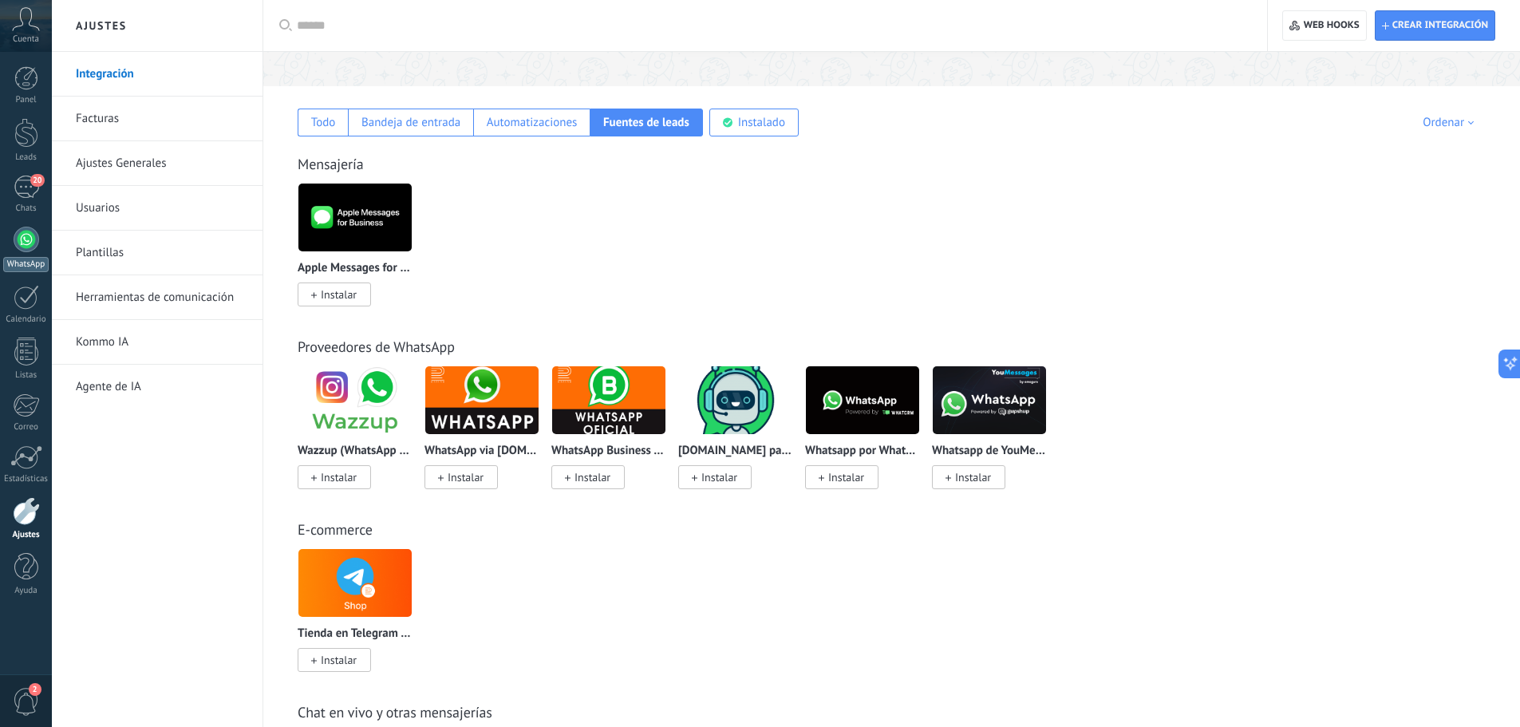
click at [35, 240] on div at bounding box center [27, 240] width 26 height 26
